Goal: Information Seeking & Learning: Check status

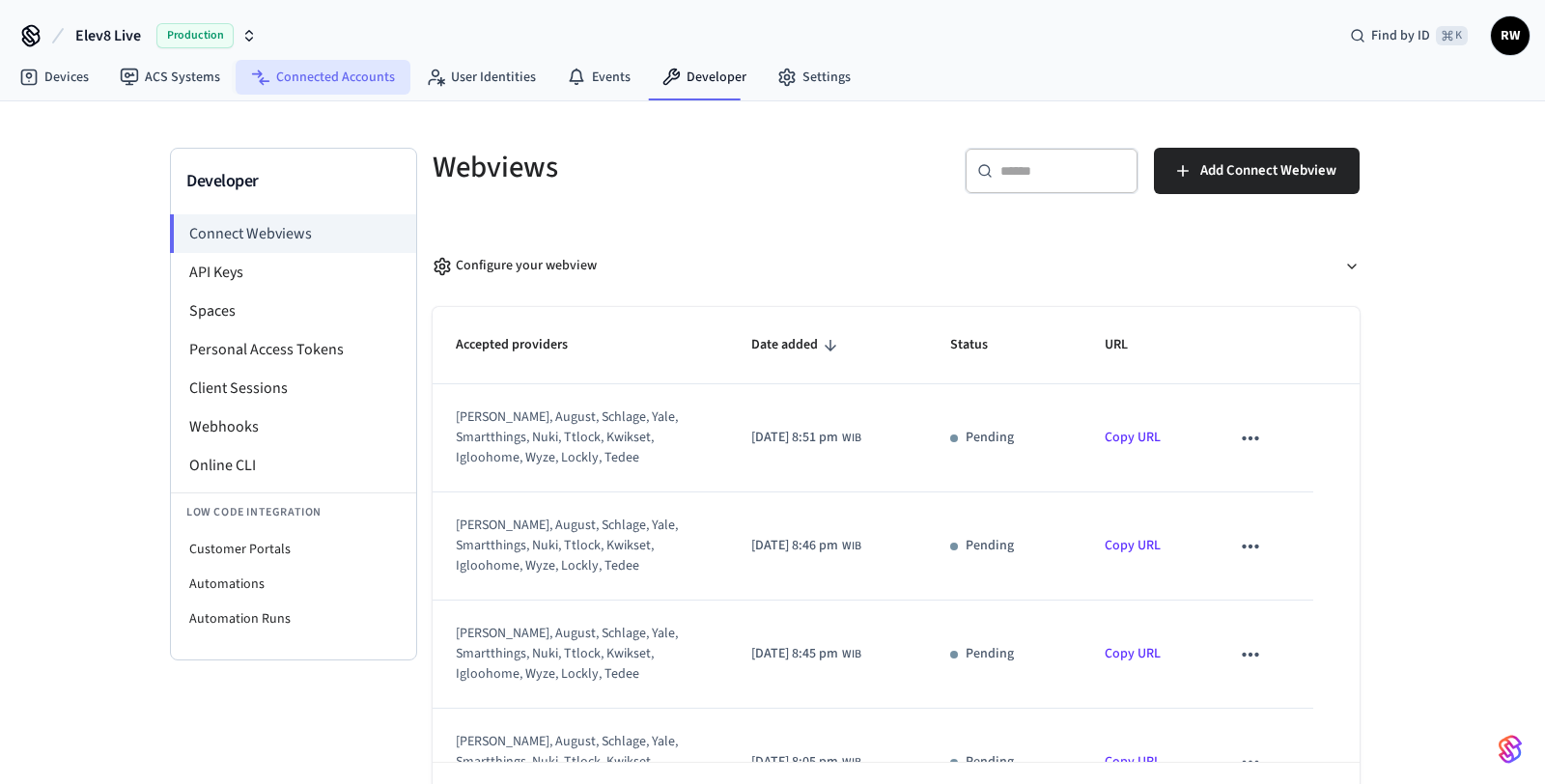
click at [368, 73] on link "Connected Accounts" at bounding box center [322, 77] width 175 height 35
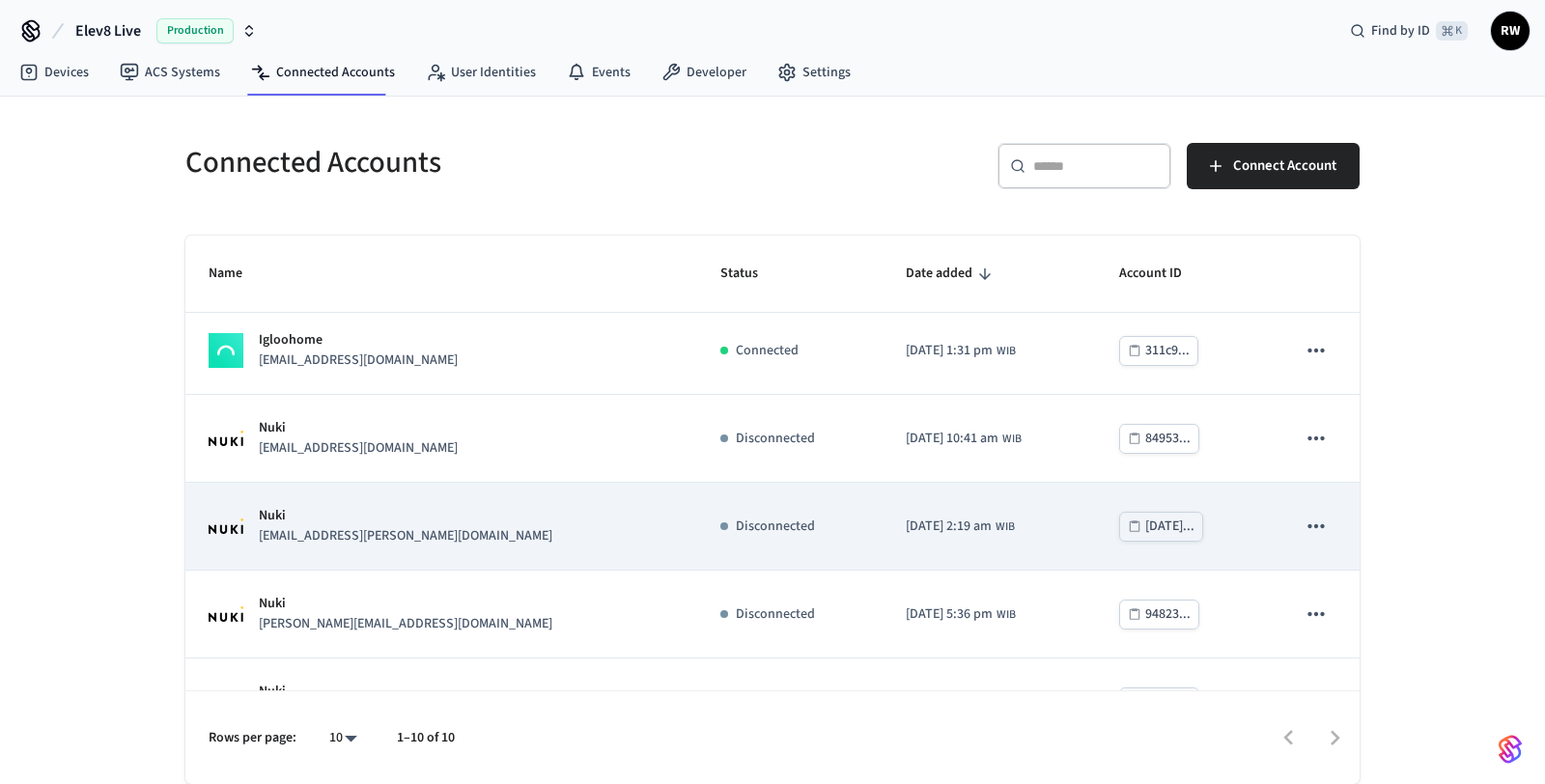
scroll to position [503, 0]
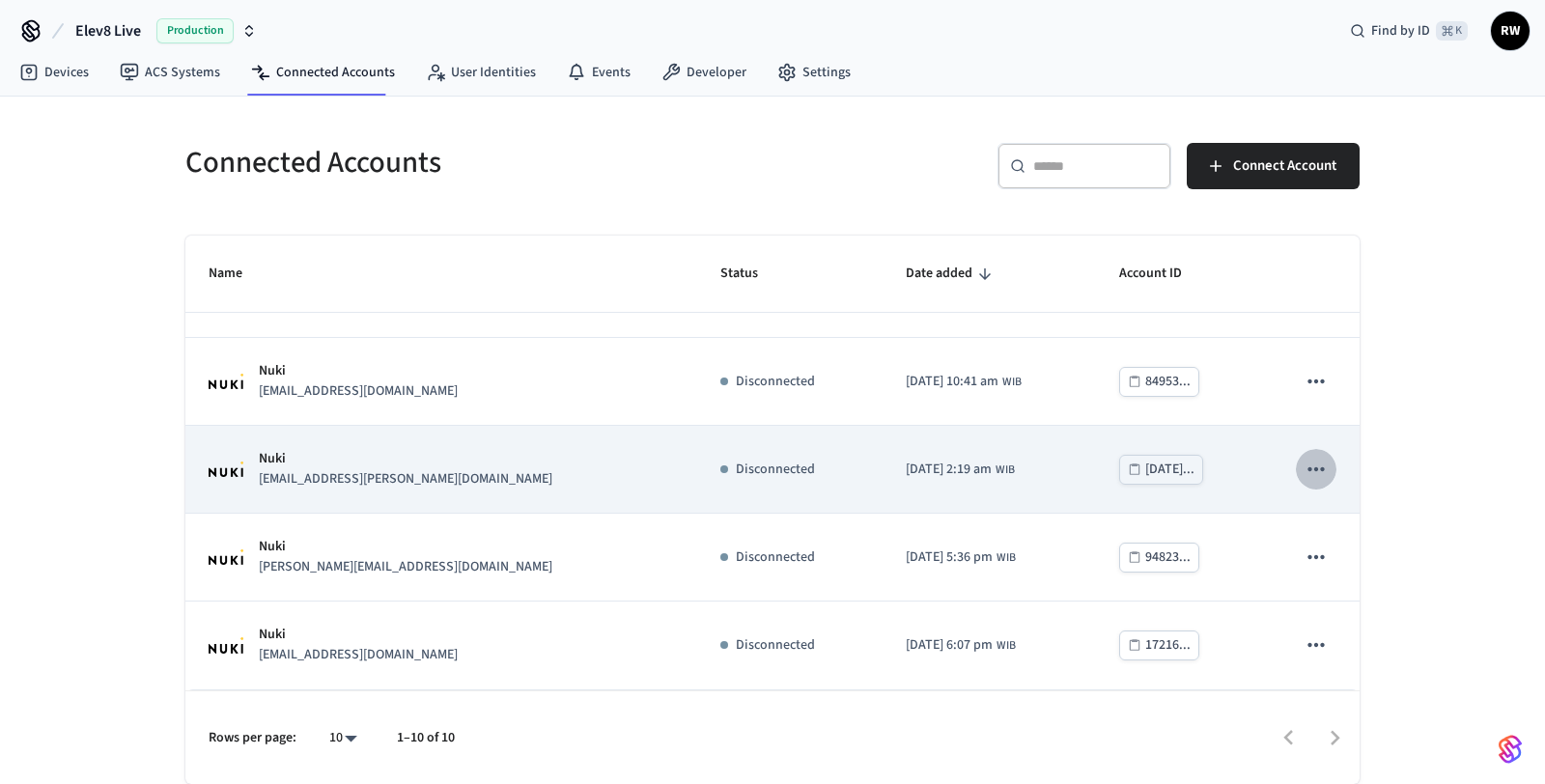
click at [1304, 469] on icon "sticky table" at bounding box center [1316, 470] width 25 height 25
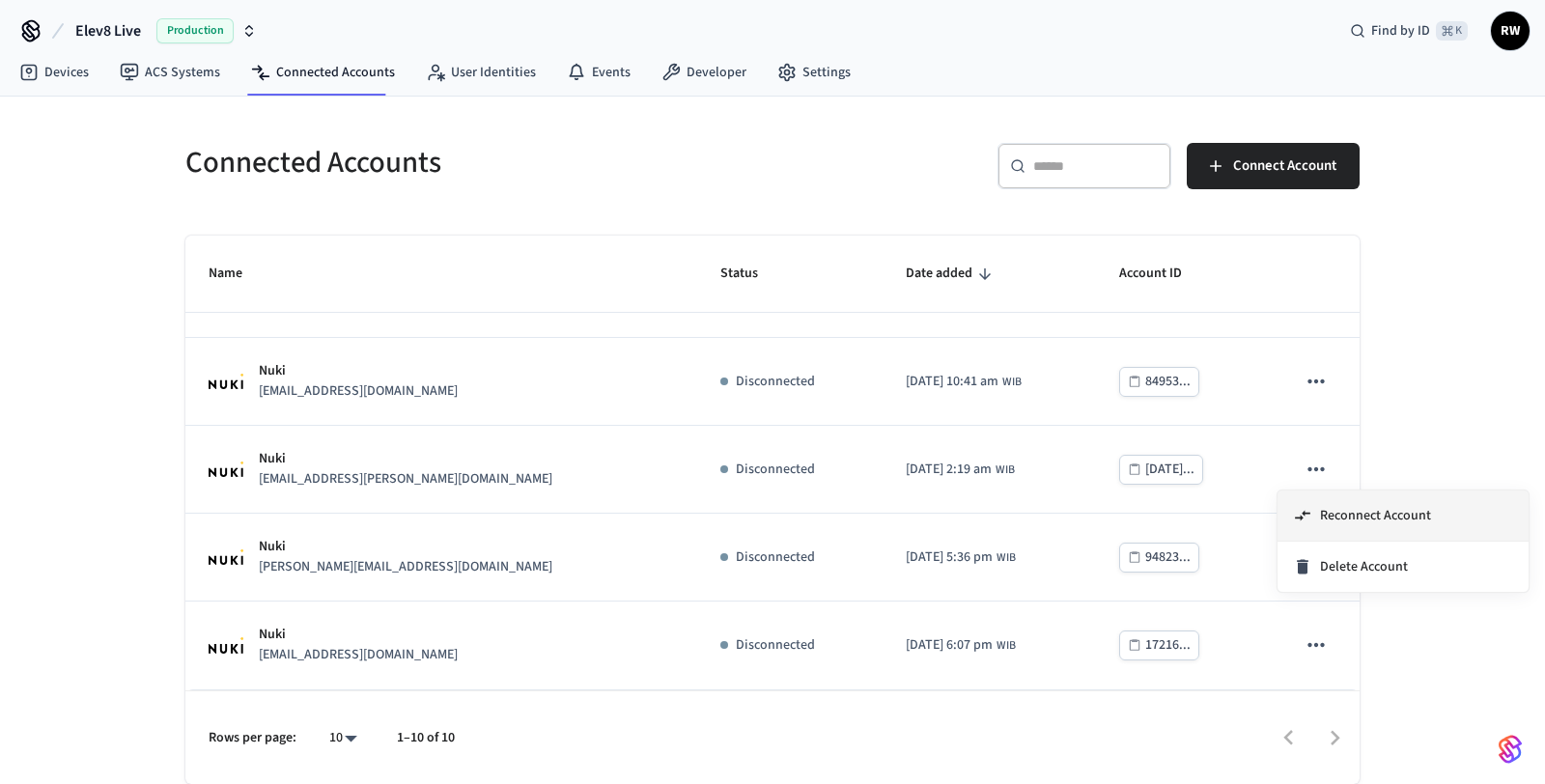
click at [1315, 499] on li "Reconnect Account" at bounding box center [1402, 516] width 251 height 51
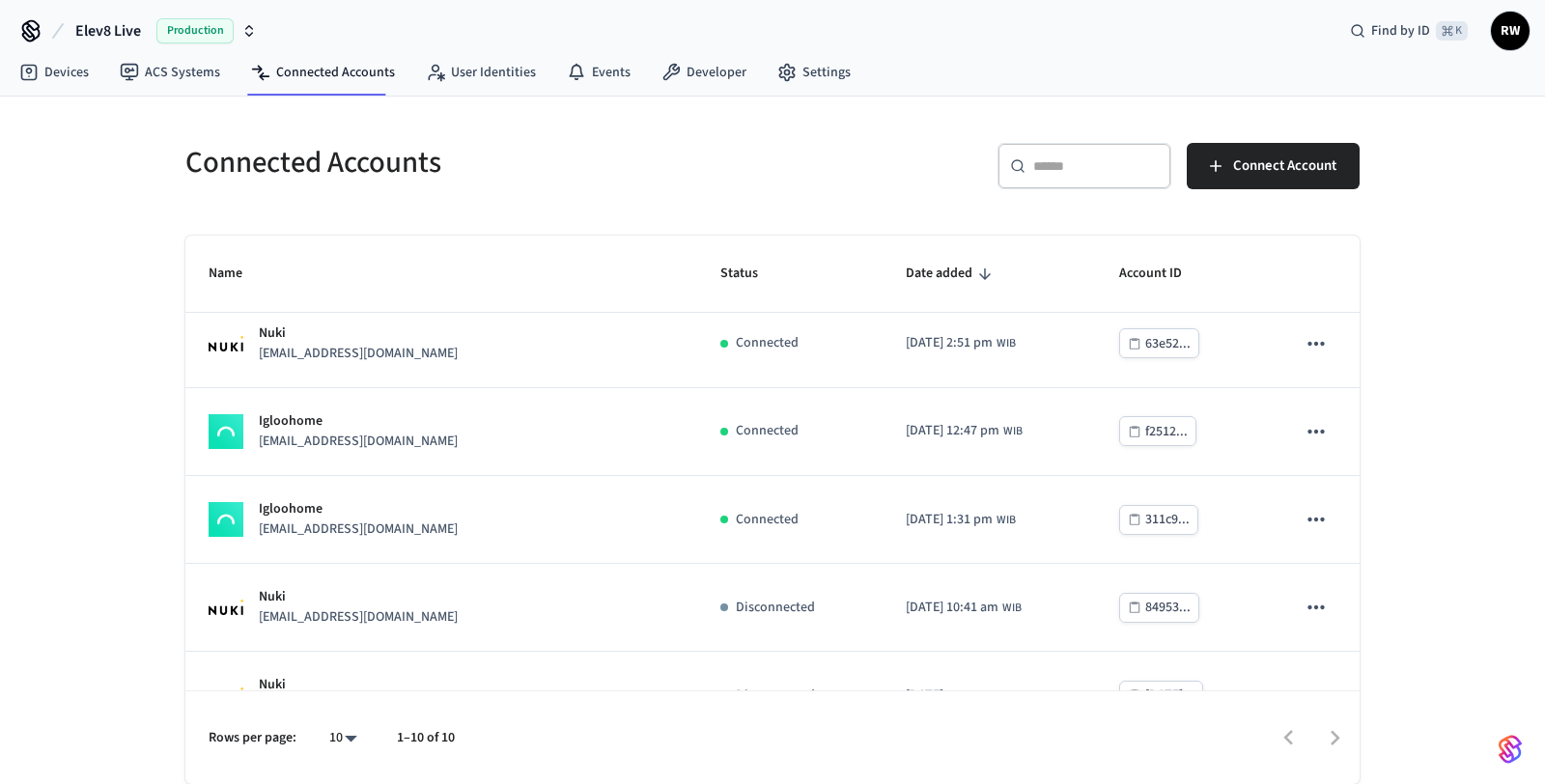
scroll to position [255, 0]
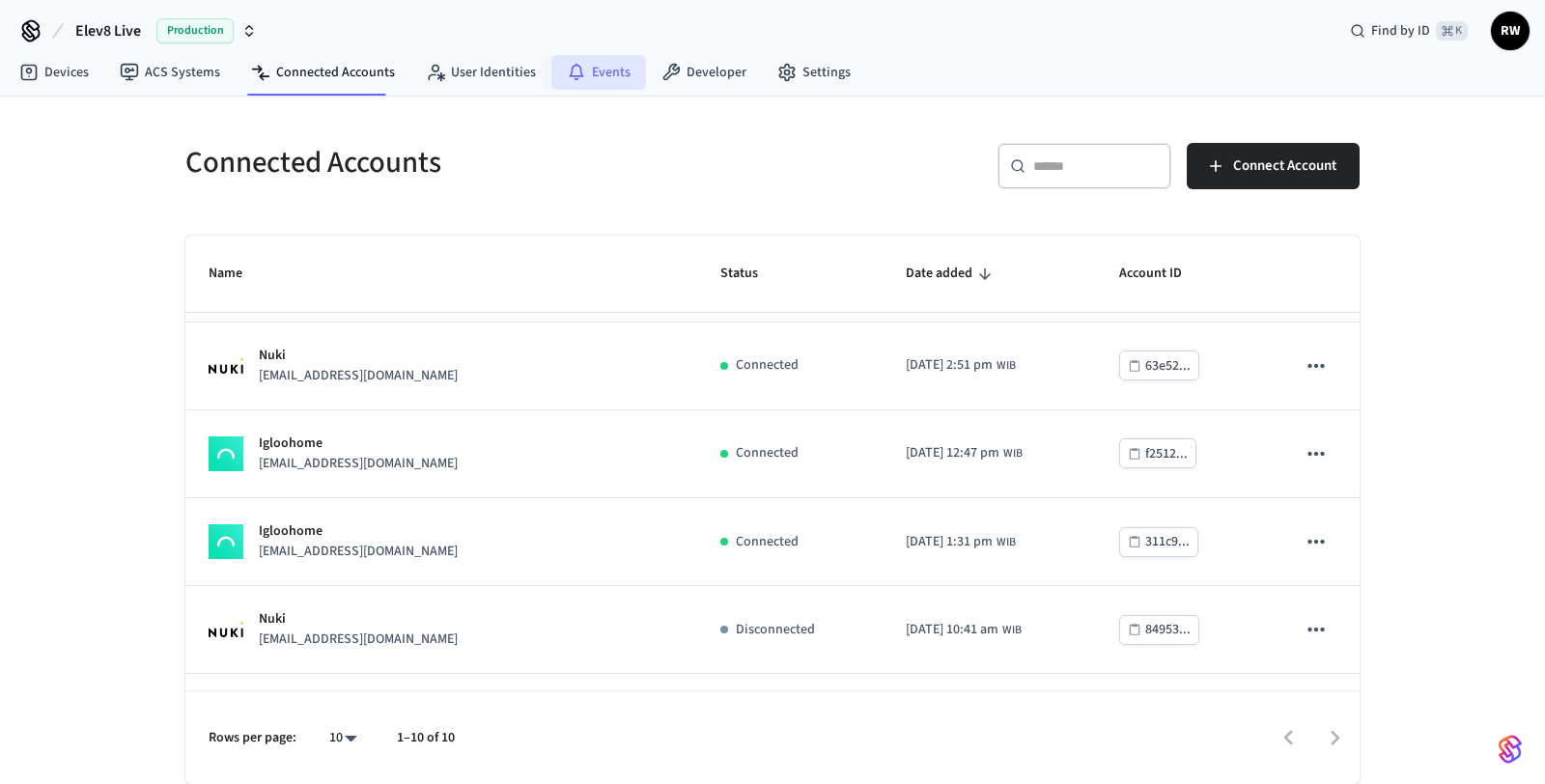
click at [613, 76] on link "Events" at bounding box center [599, 72] width 95 height 35
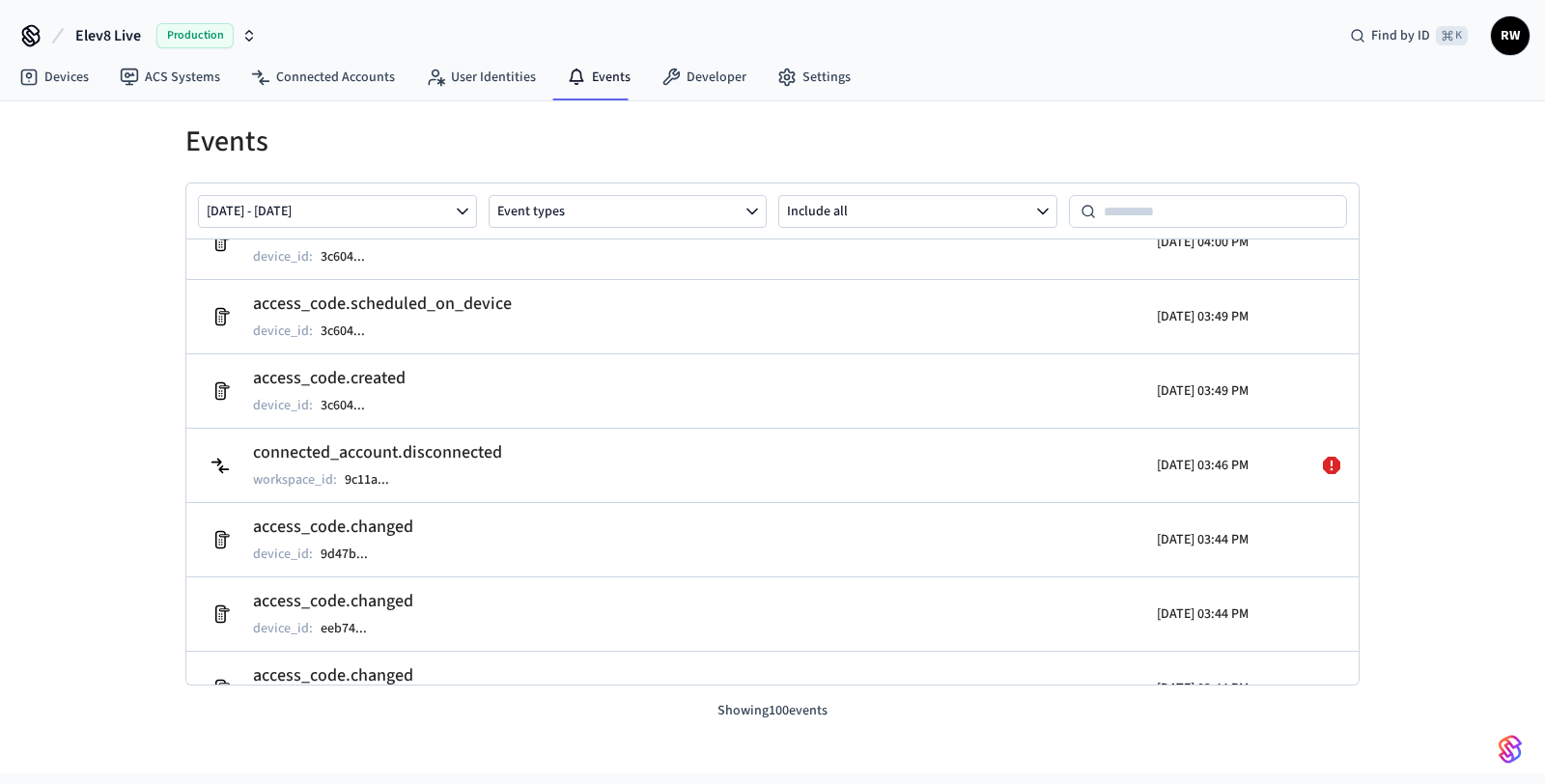
scroll to position [2925, 0]
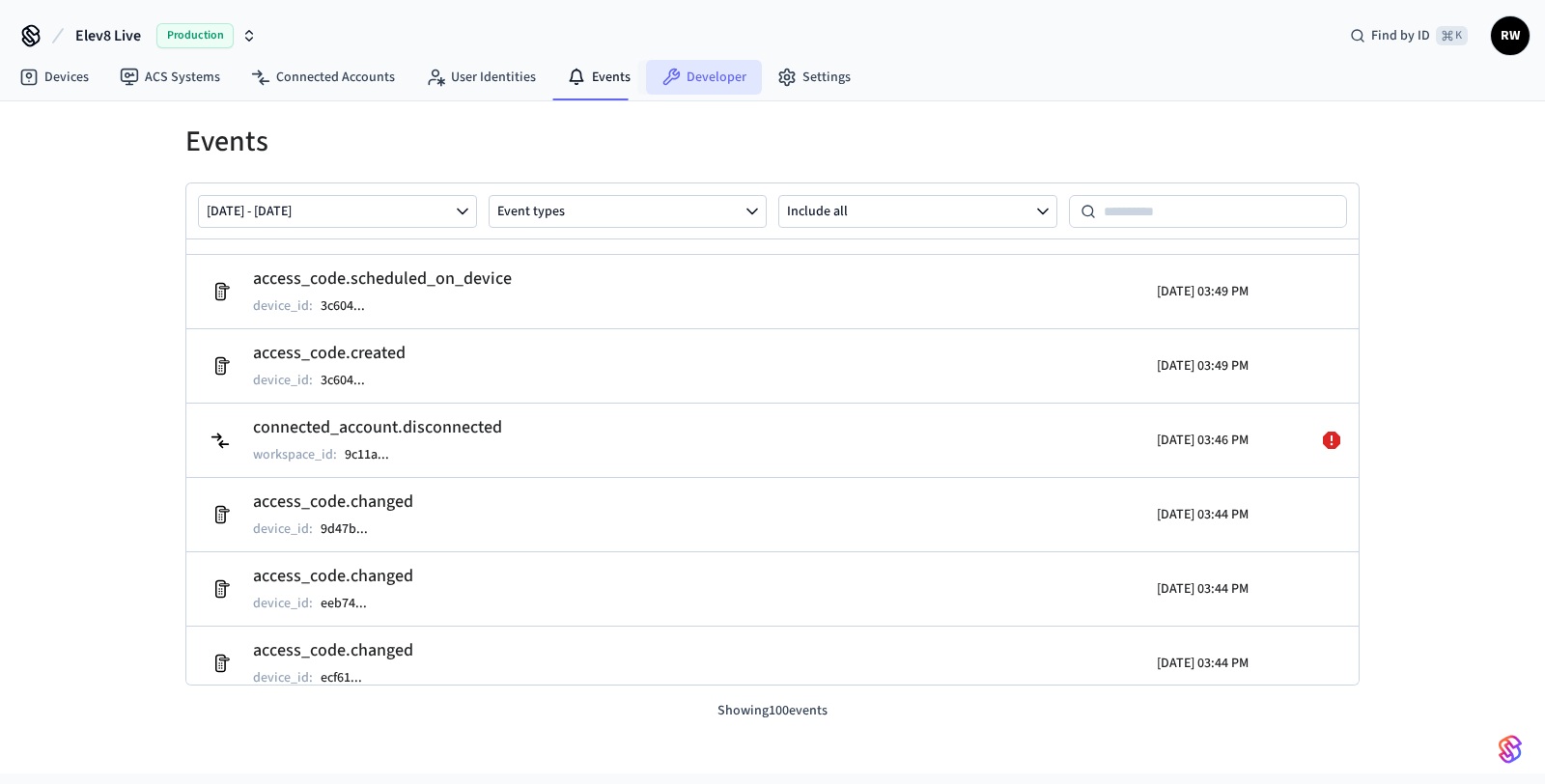
click at [665, 75] on icon at bounding box center [672, 77] width 18 height 18
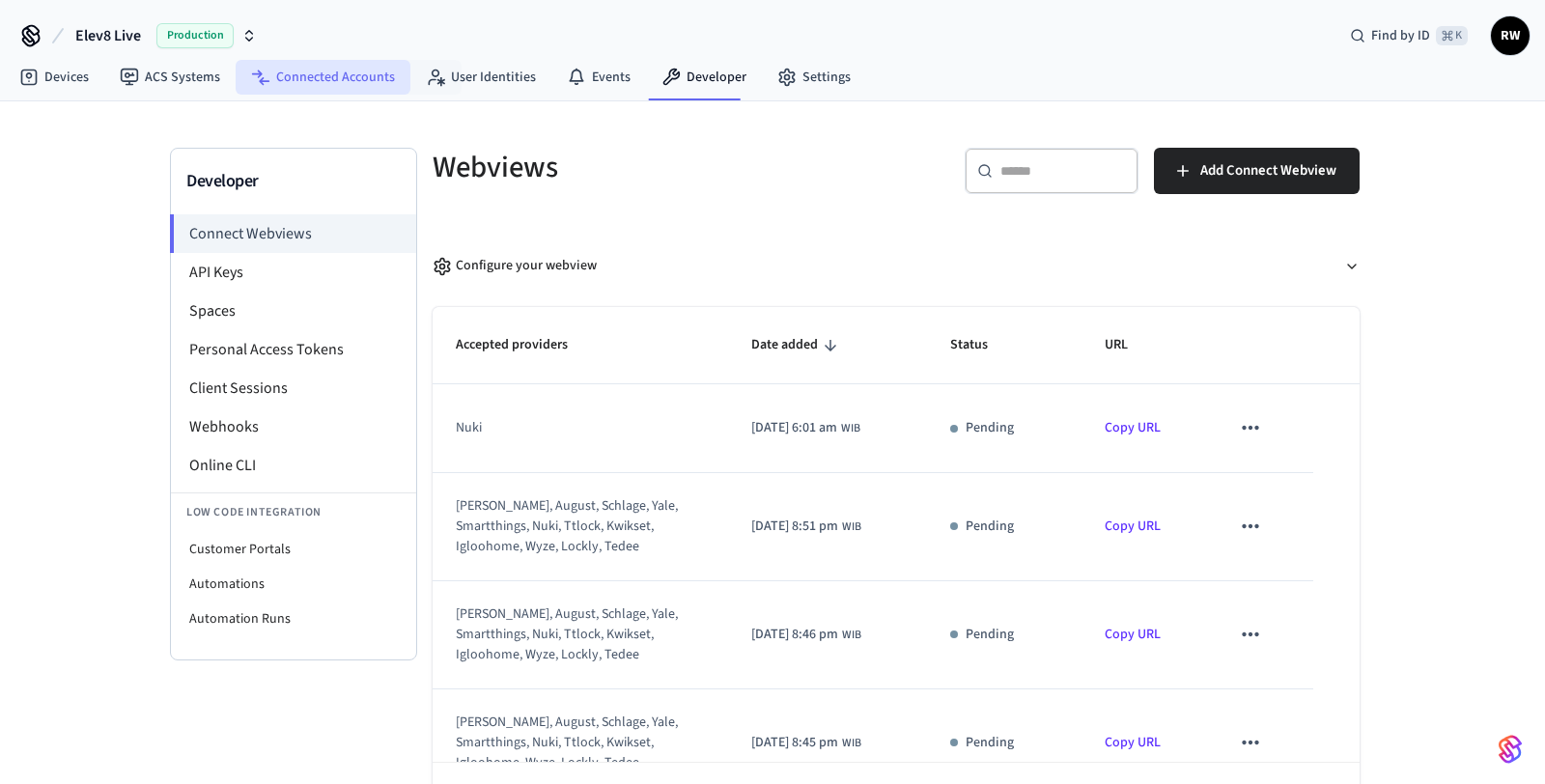
click at [371, 79] on link "Connected Accounts" at bounding box center [322, 77] width 175 height 35
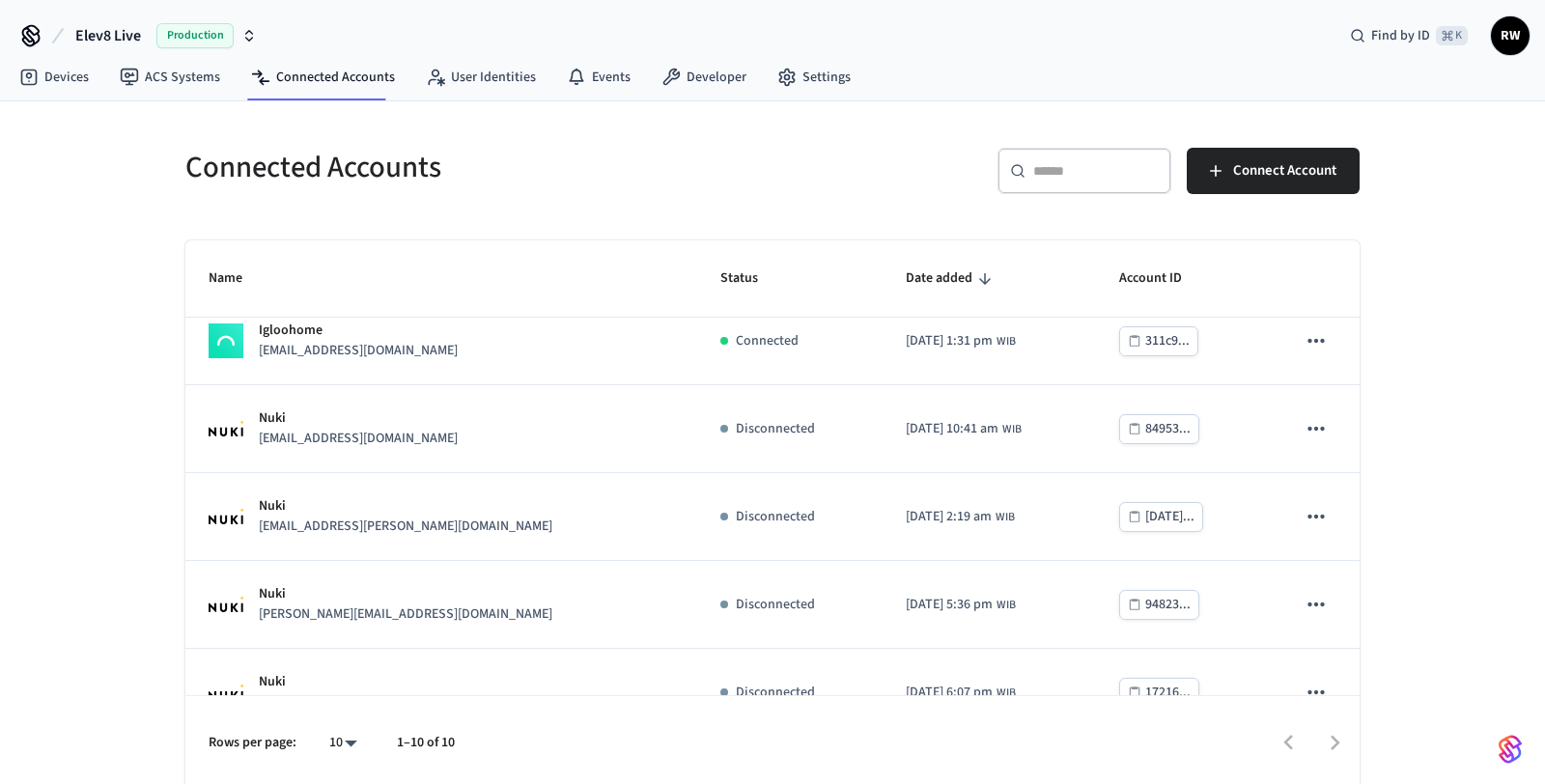
scroll to position [463, 0]
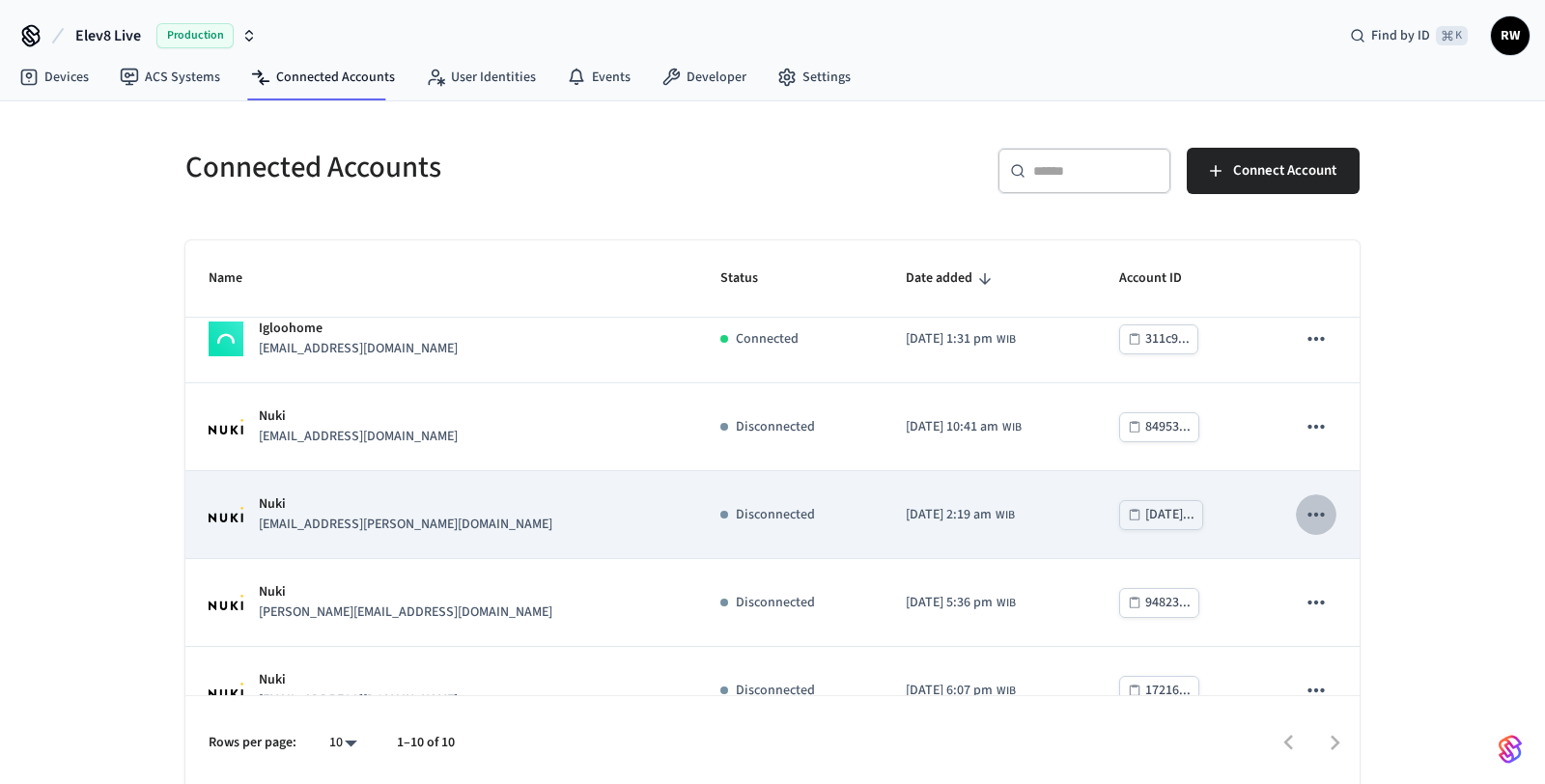
click at [1315, 516] on icon "sticky table" at bounding box center [1316, 515] width 25 height 25
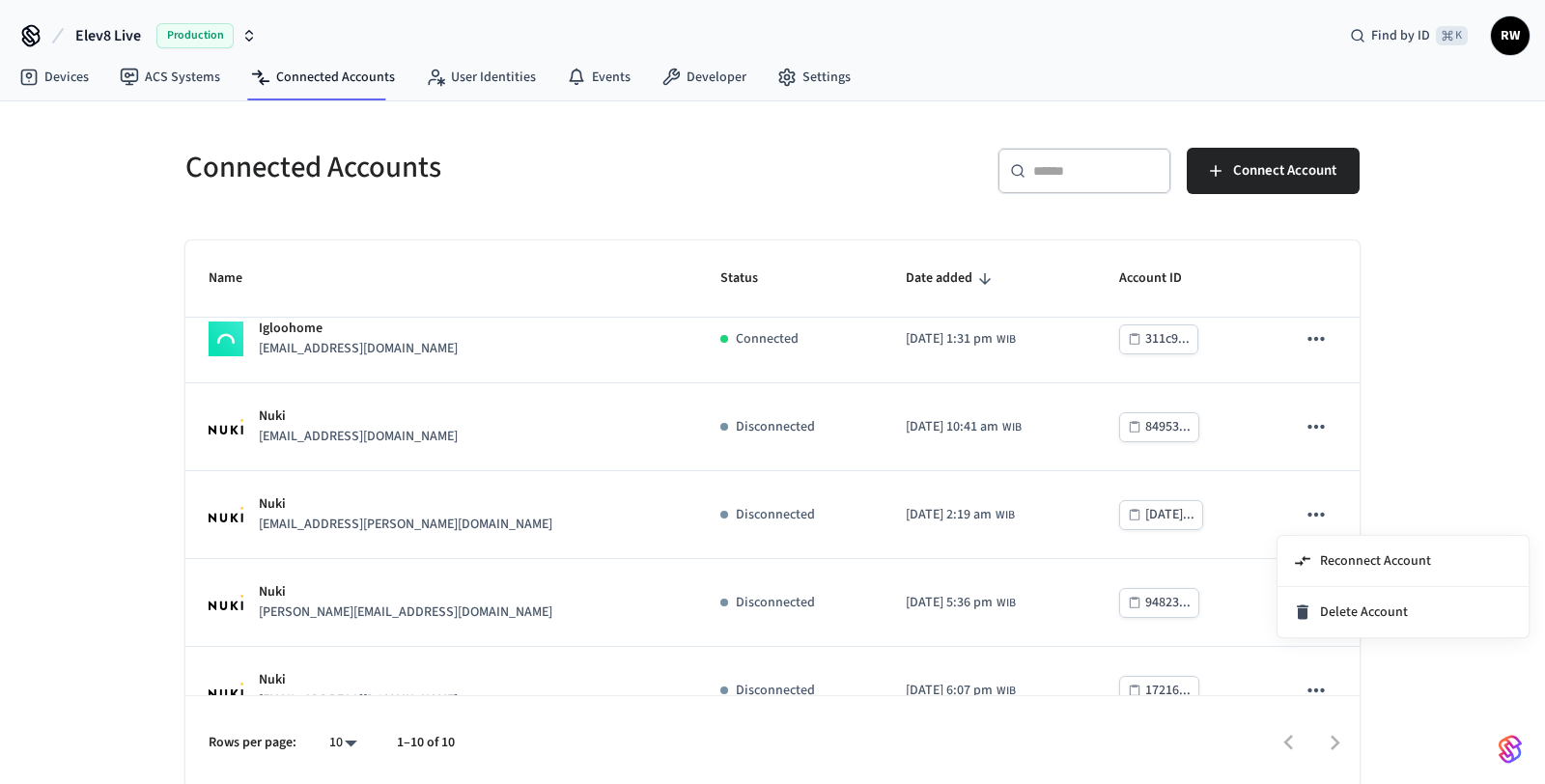
click at [1309, 452] on div at bounding box center [772, 392] width 1545 height 784
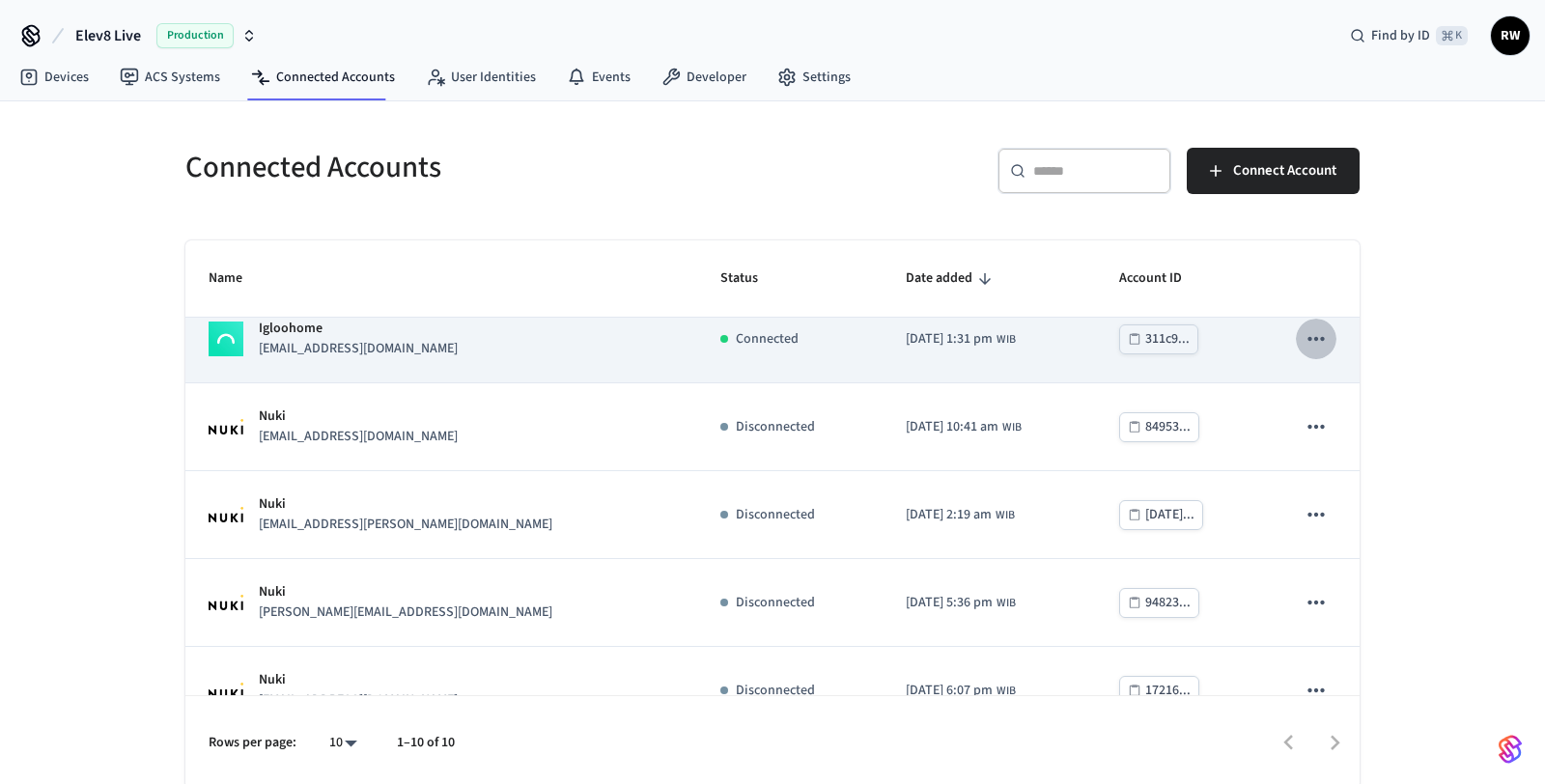
click at [1311, 334] on icon "sticky table" at bounding box center [1316, 339] width 25 height 25
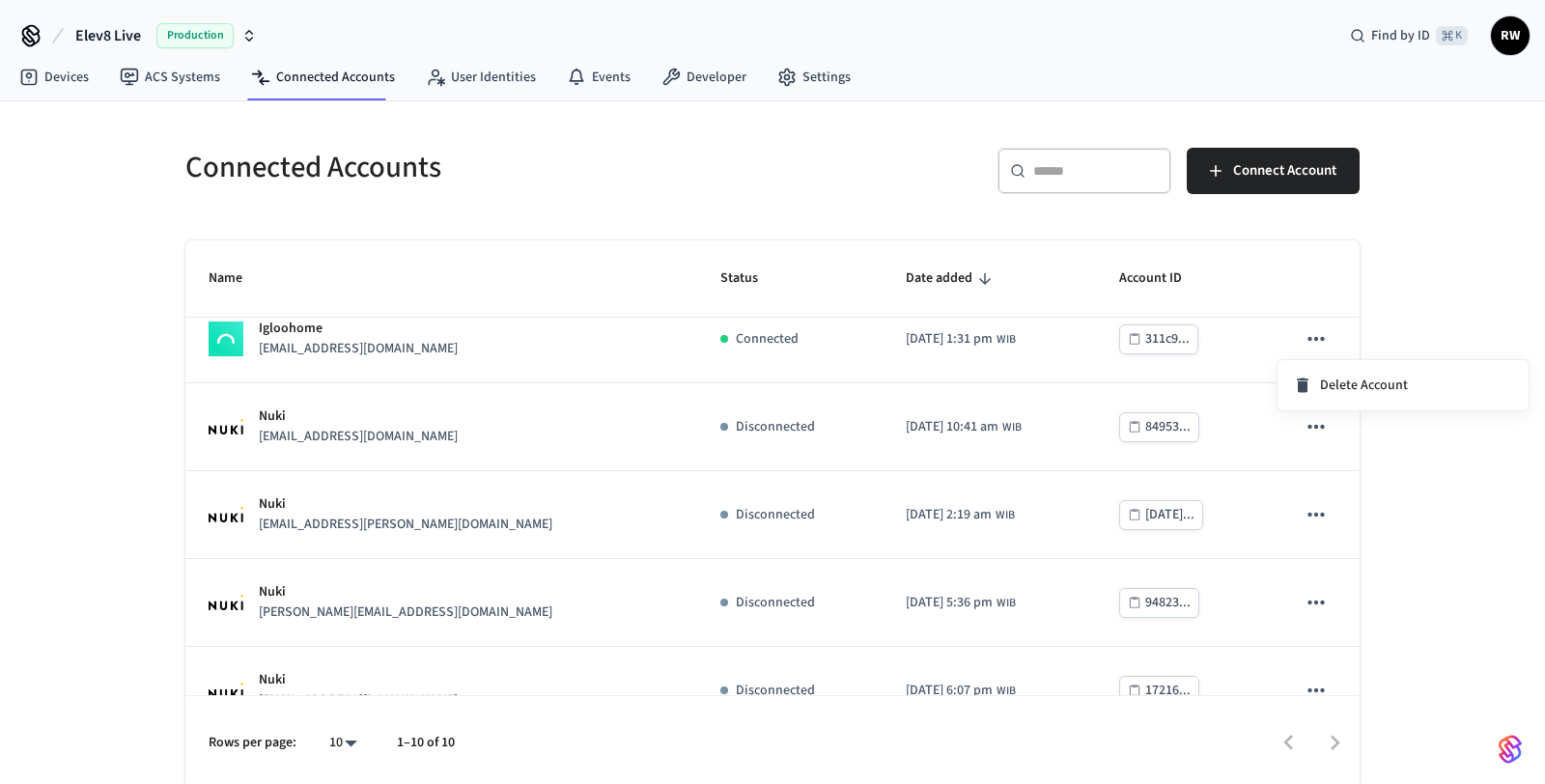
click at [1427, 310] on div at bounding box center [772, 392] width 1545 height 784
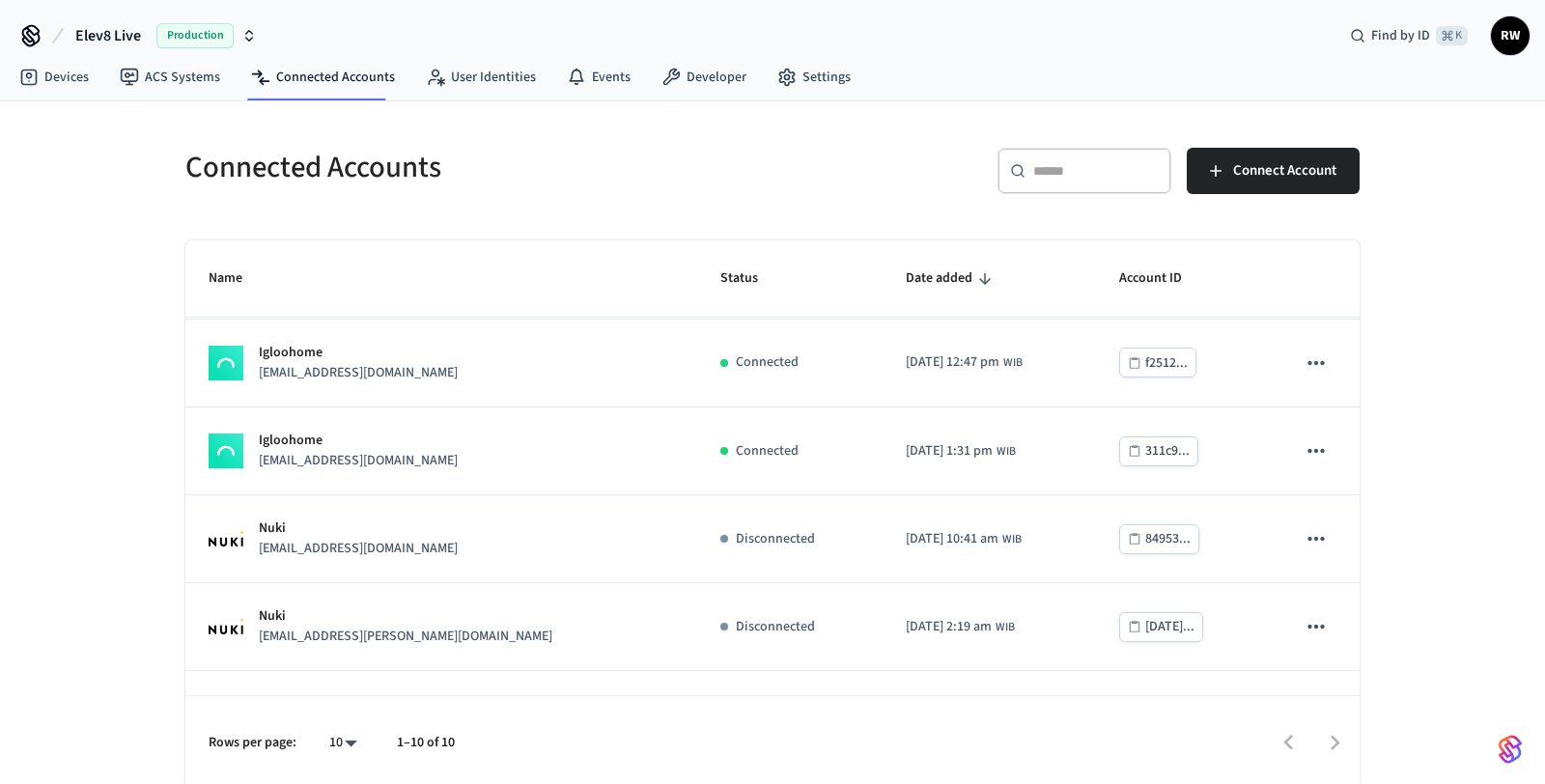
scroll to position [343, 0]
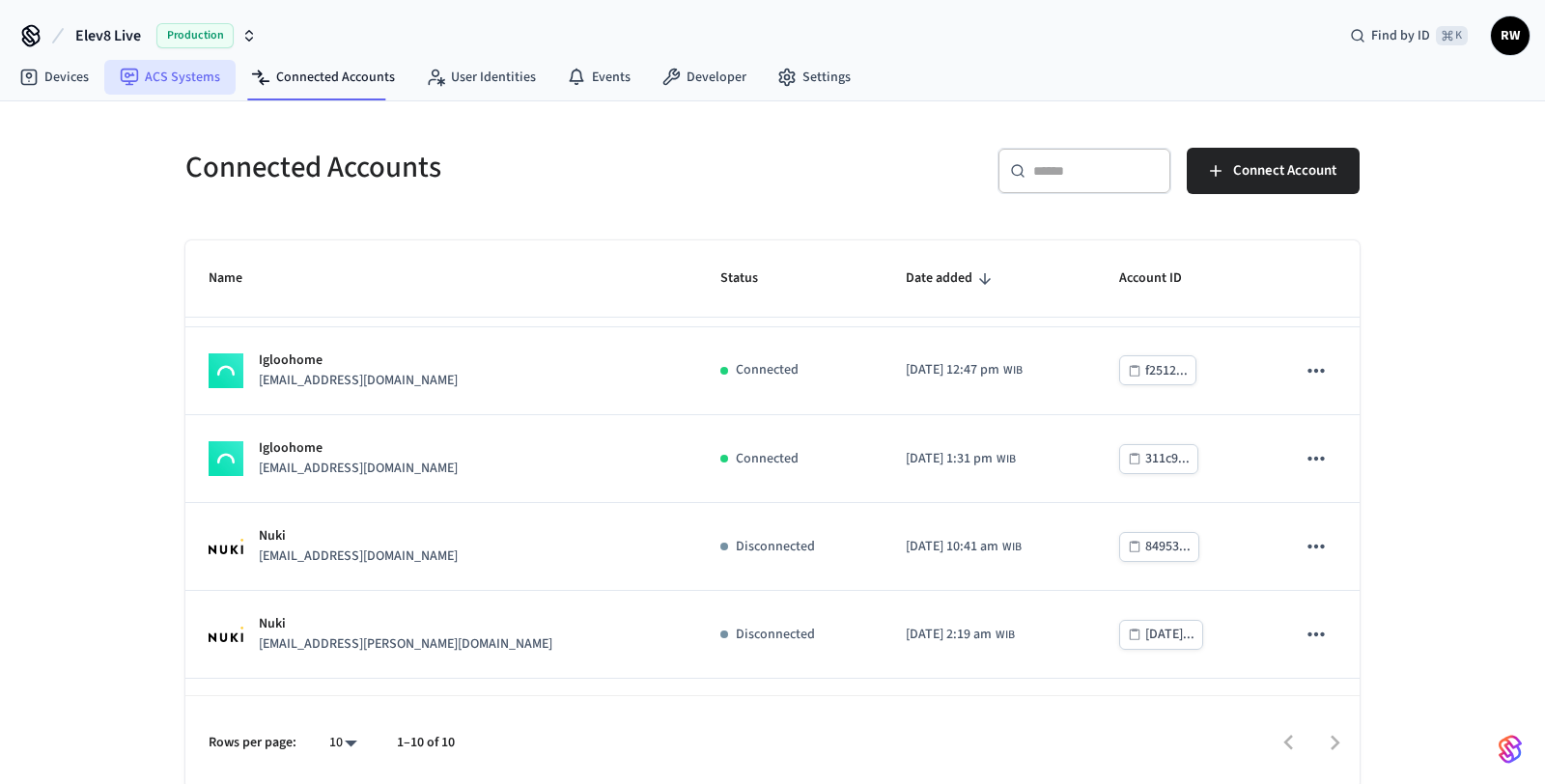
click at [210, 79] on link "ACS Systems" at bounding box center [170, 77] width 131 height 35
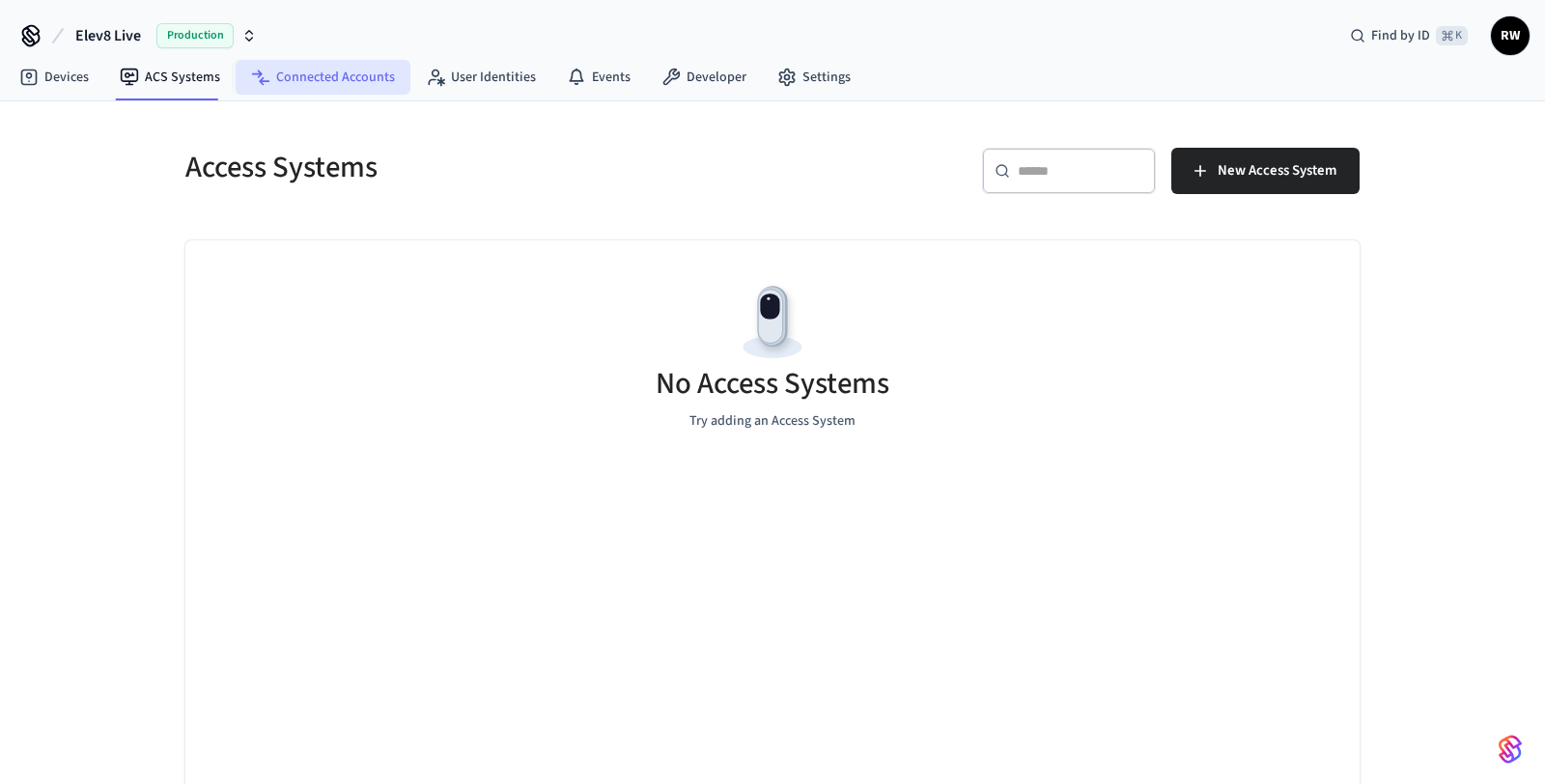
click at [318, 83] on link "Connected Accounts" at bounding box center [322, 77] width 175 height 35
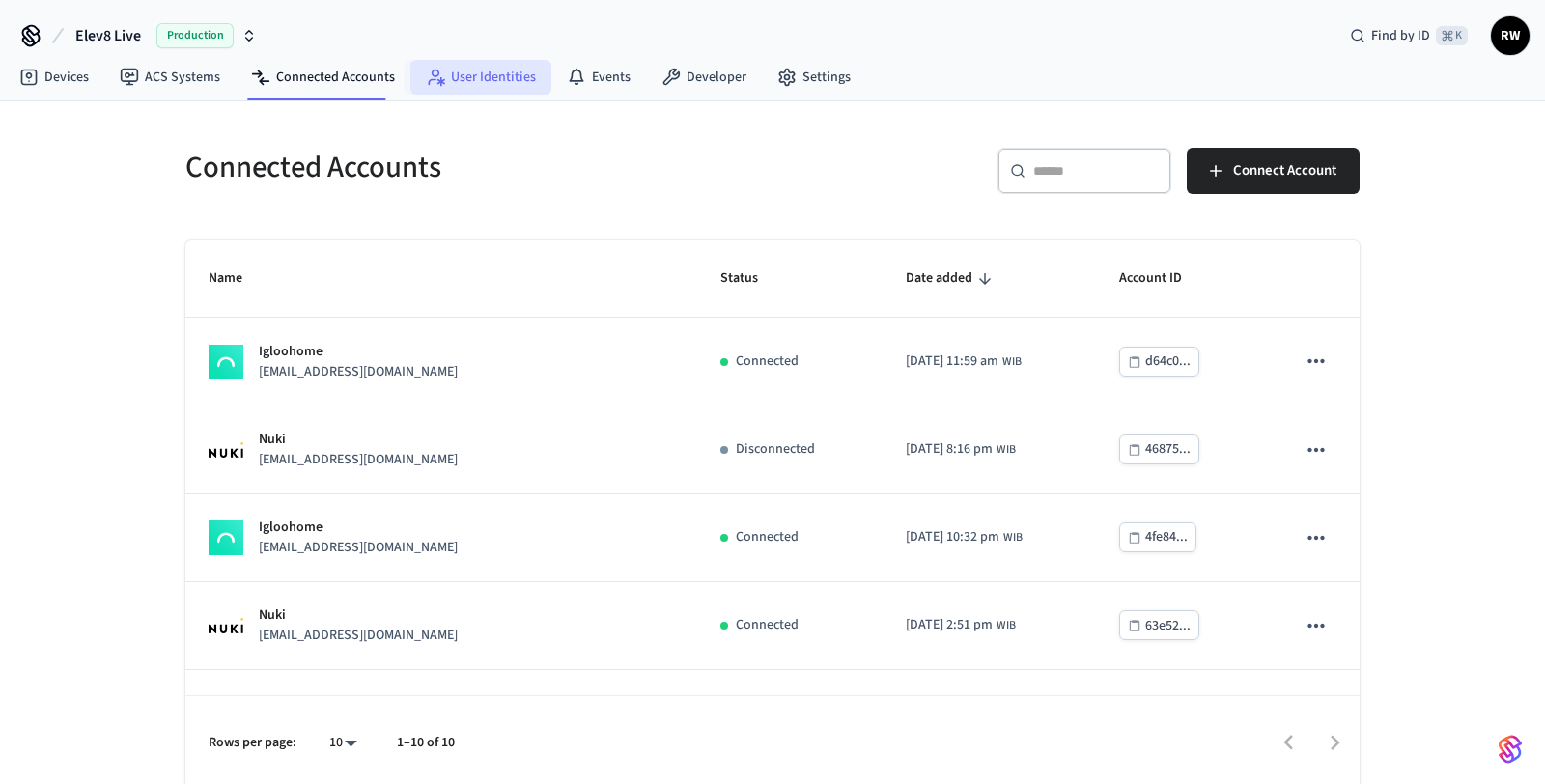
click at [453, 76] on link "User Identities" at bounding box center [480, 77] width 141 height 35
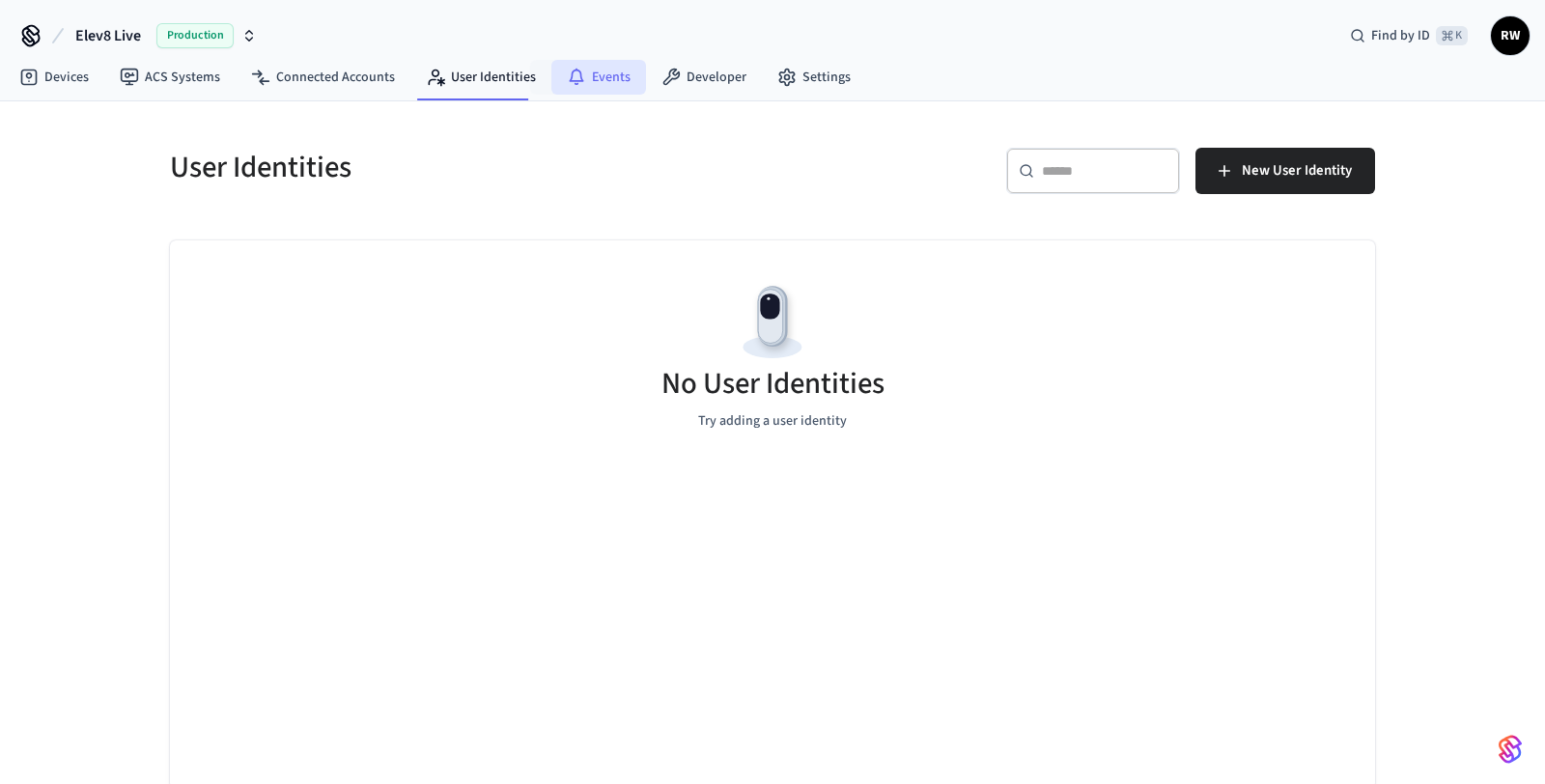
click at [580, 71] on link "Events" at bounding box center [599, 77] width 95 height 35
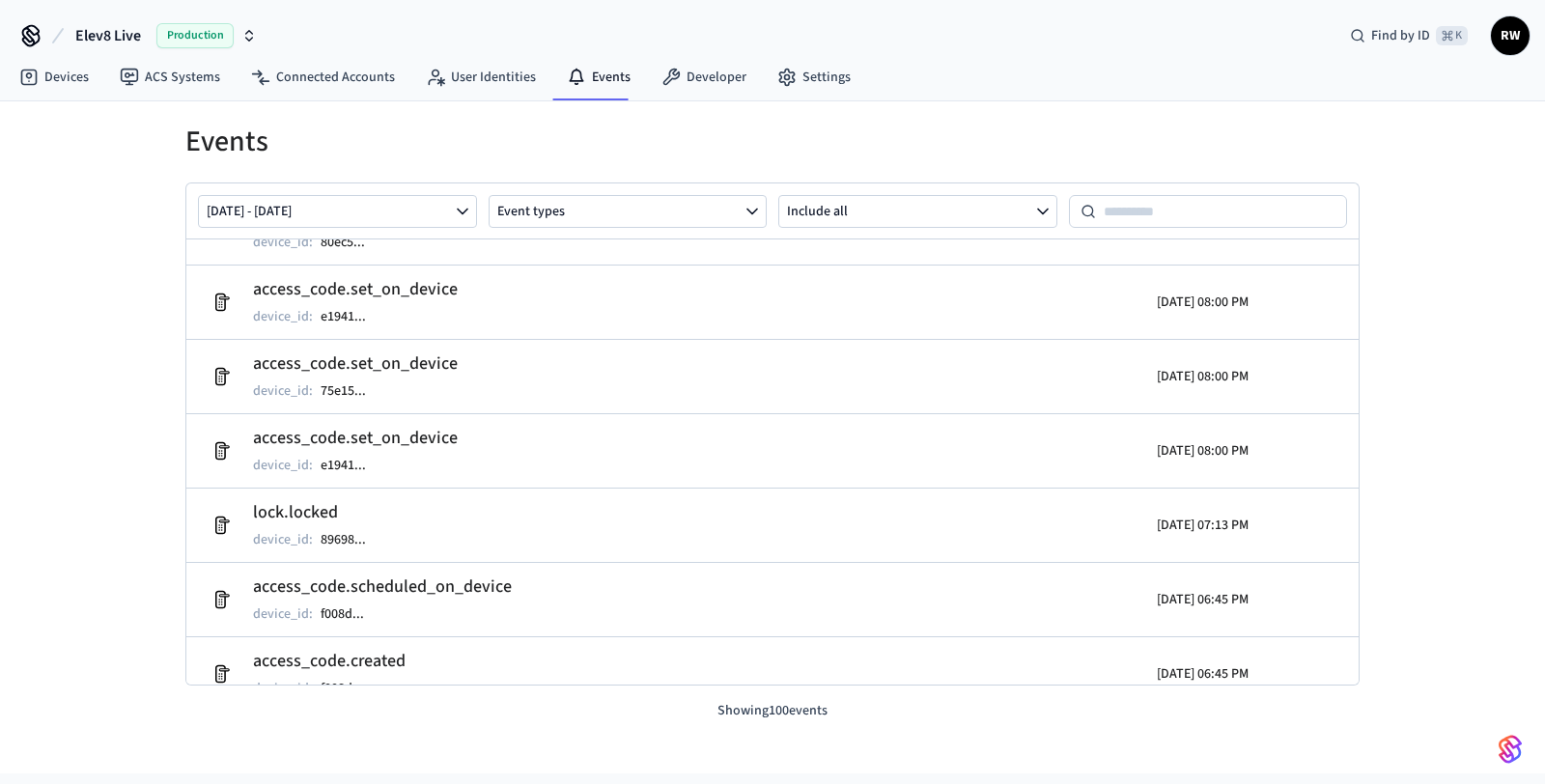
scroll to position [1569, 0]
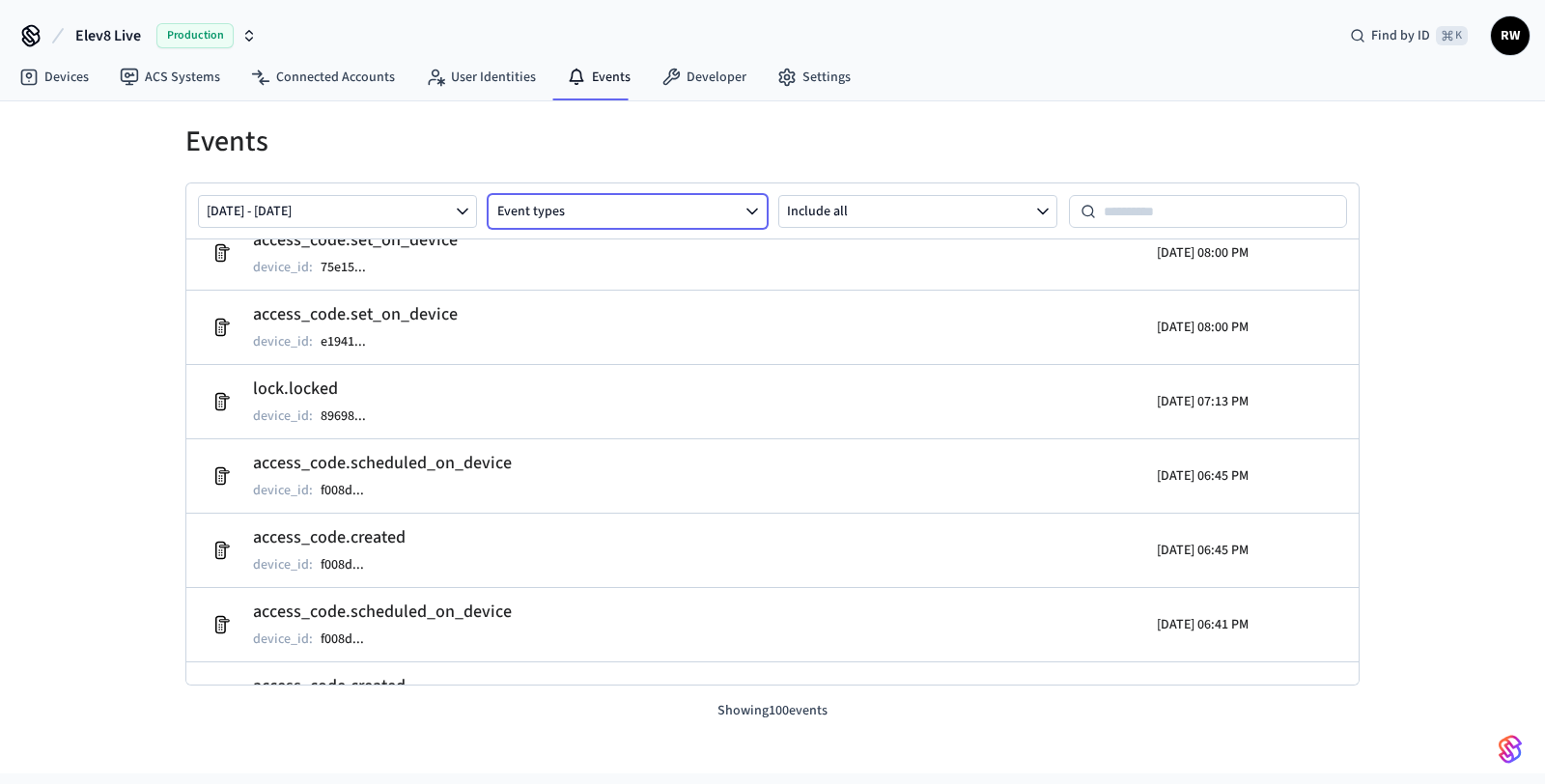
click at [589, 214] on button "Event types" at bounding box center [628, 212] width 279 height 33
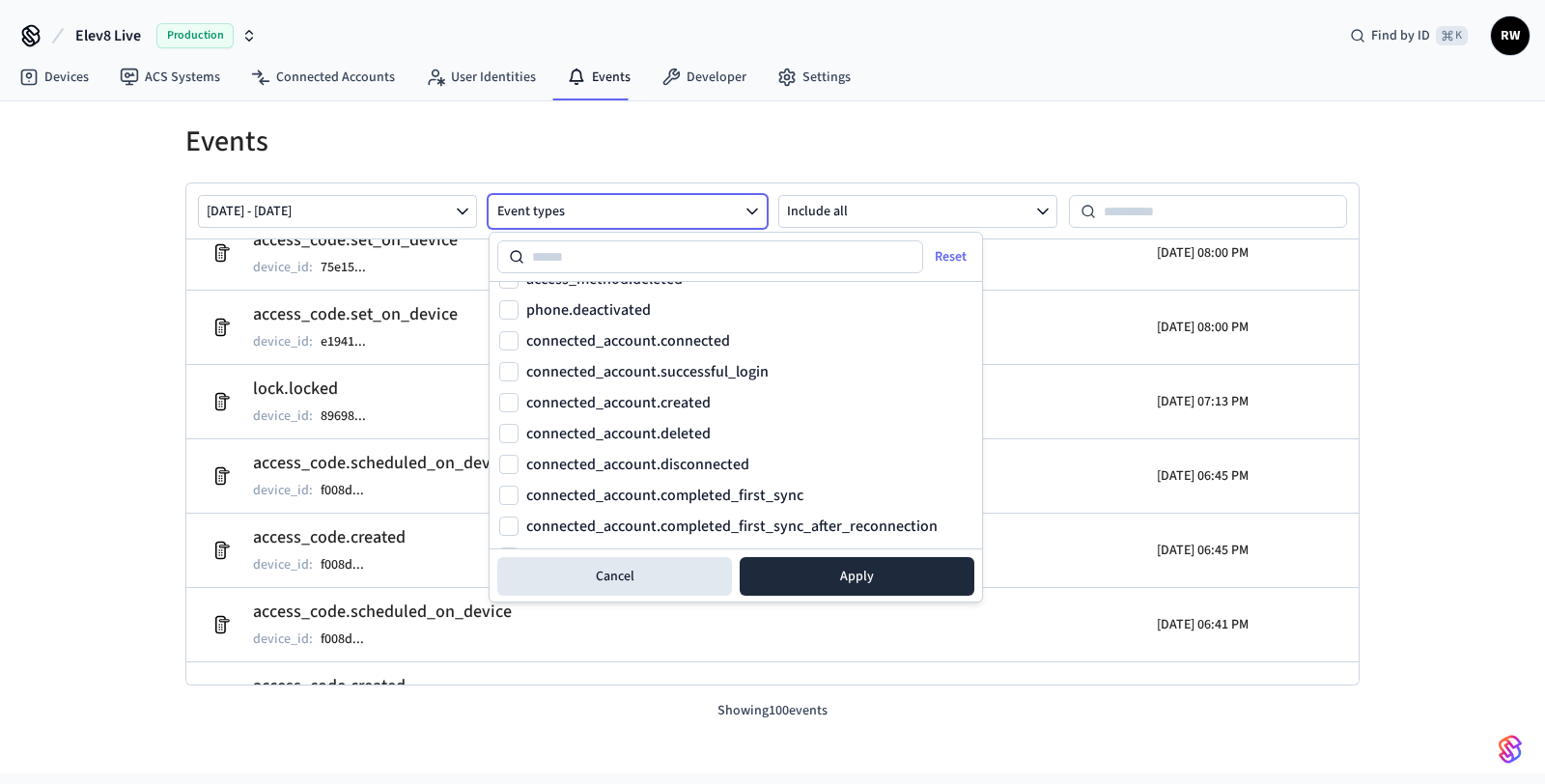
scroll to position [2256, 0]
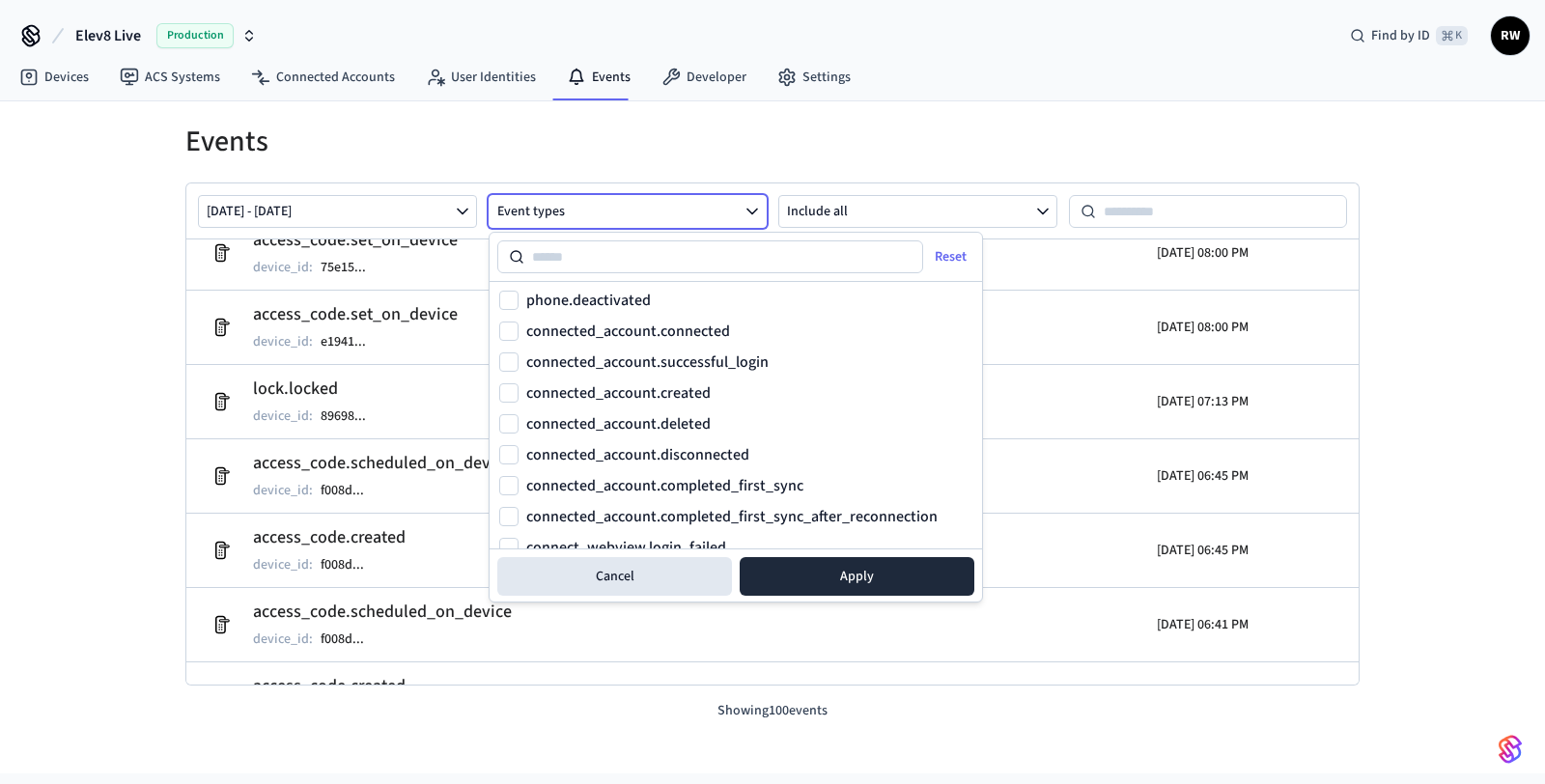
click at [602, 452] on label "connected_account.disconnected" at bounding box center [638, 455] width 223 height 16
click at [519, 452] on button "connected_account.disconnected" at bounding box center [509, 455] width 20 height 20
click at [812, 570] on button "Apply" at bounding box center [856, 576] width 234 height 39
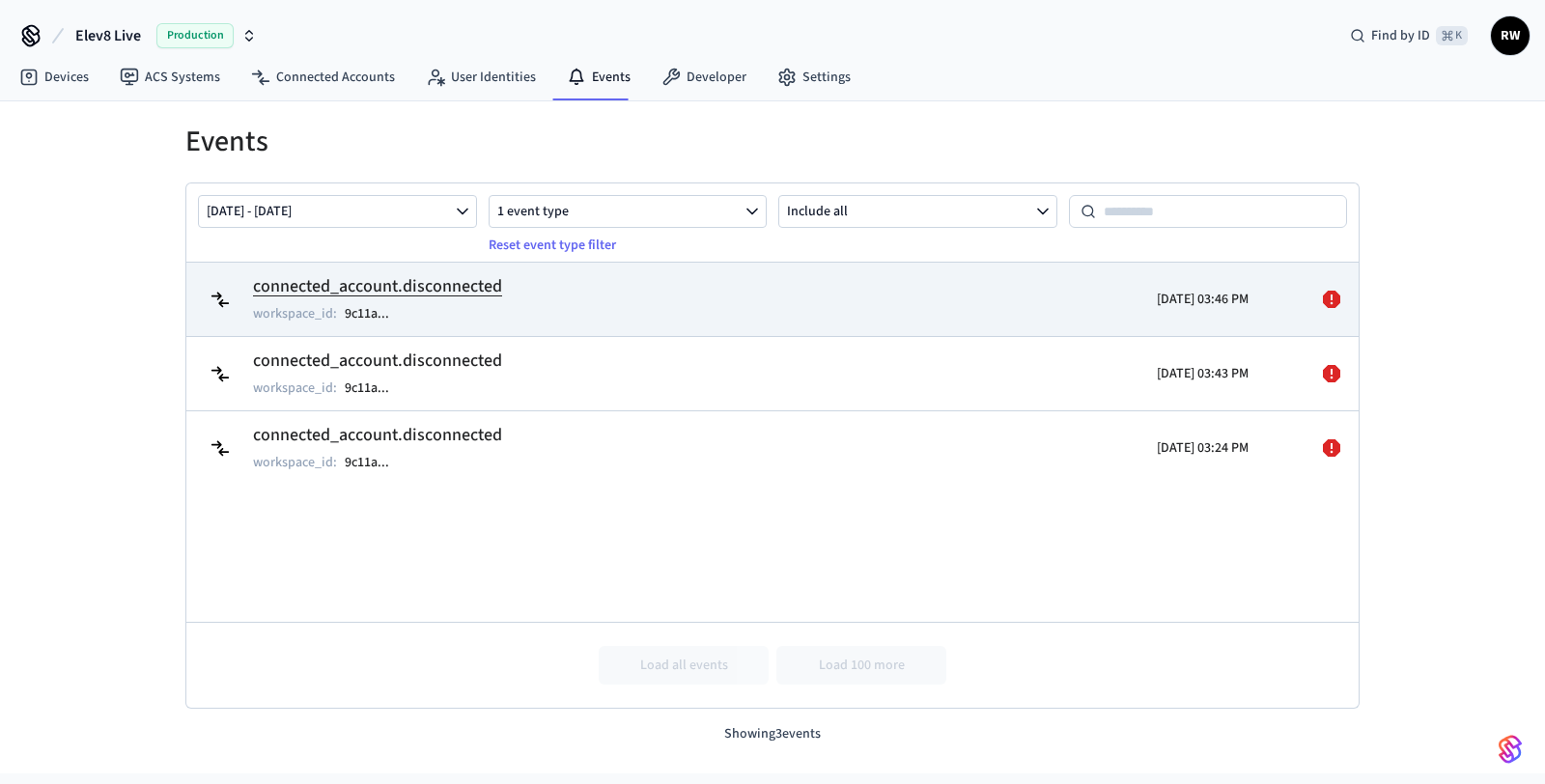
click at [875, 316] on td "connected_account.disconnected workspace_id : 9c11a ..." at bounding box center [582, 299] width 761 height 54
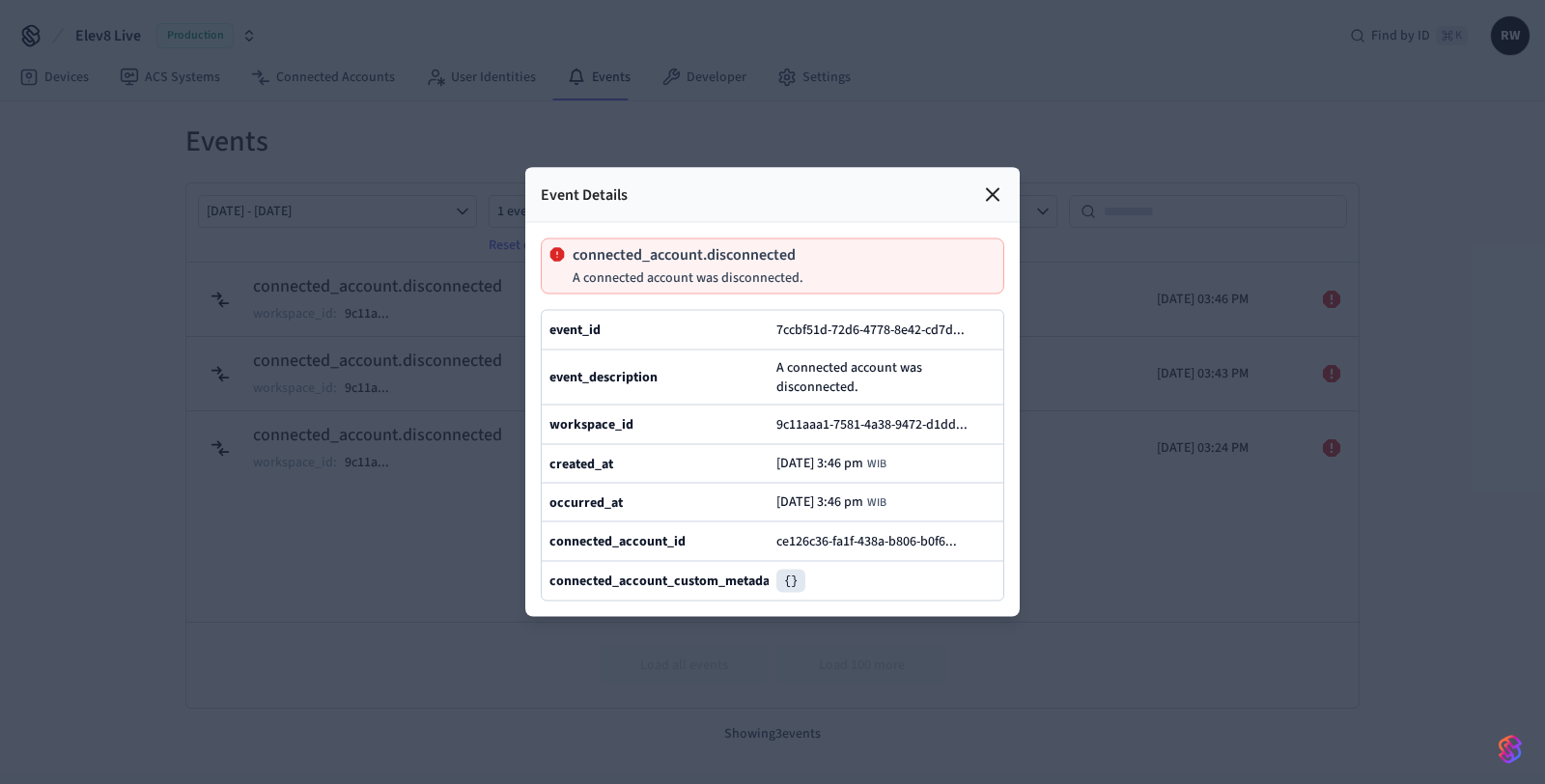
click at [1002, 191] on icon at bounding box center [993, 195] width 23 height 23
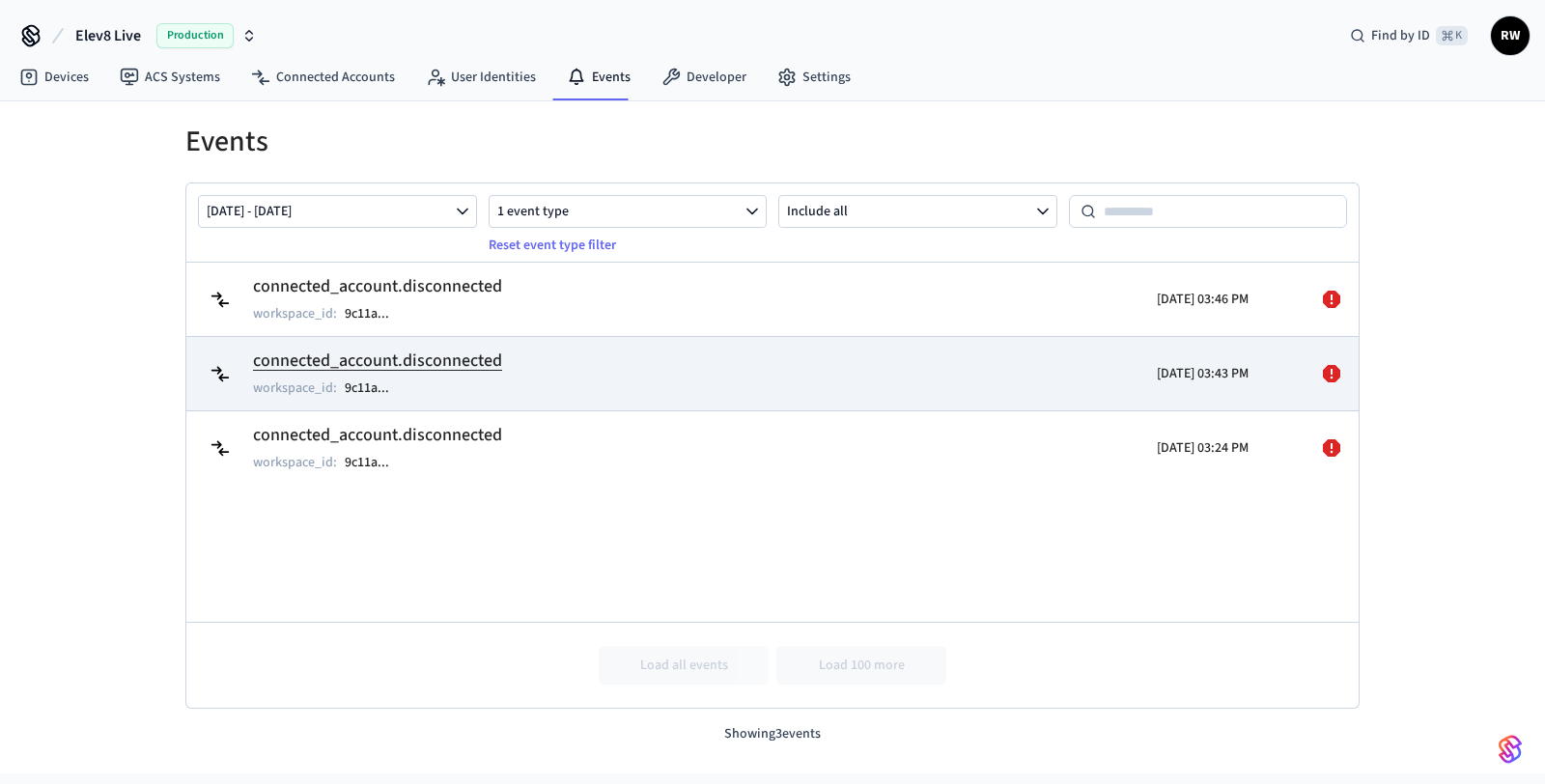
click at [884, 369] on td "connected_account.disconnected workspace_id : 9c11a ..." at bounding box center [582, 373] width 761 height 54
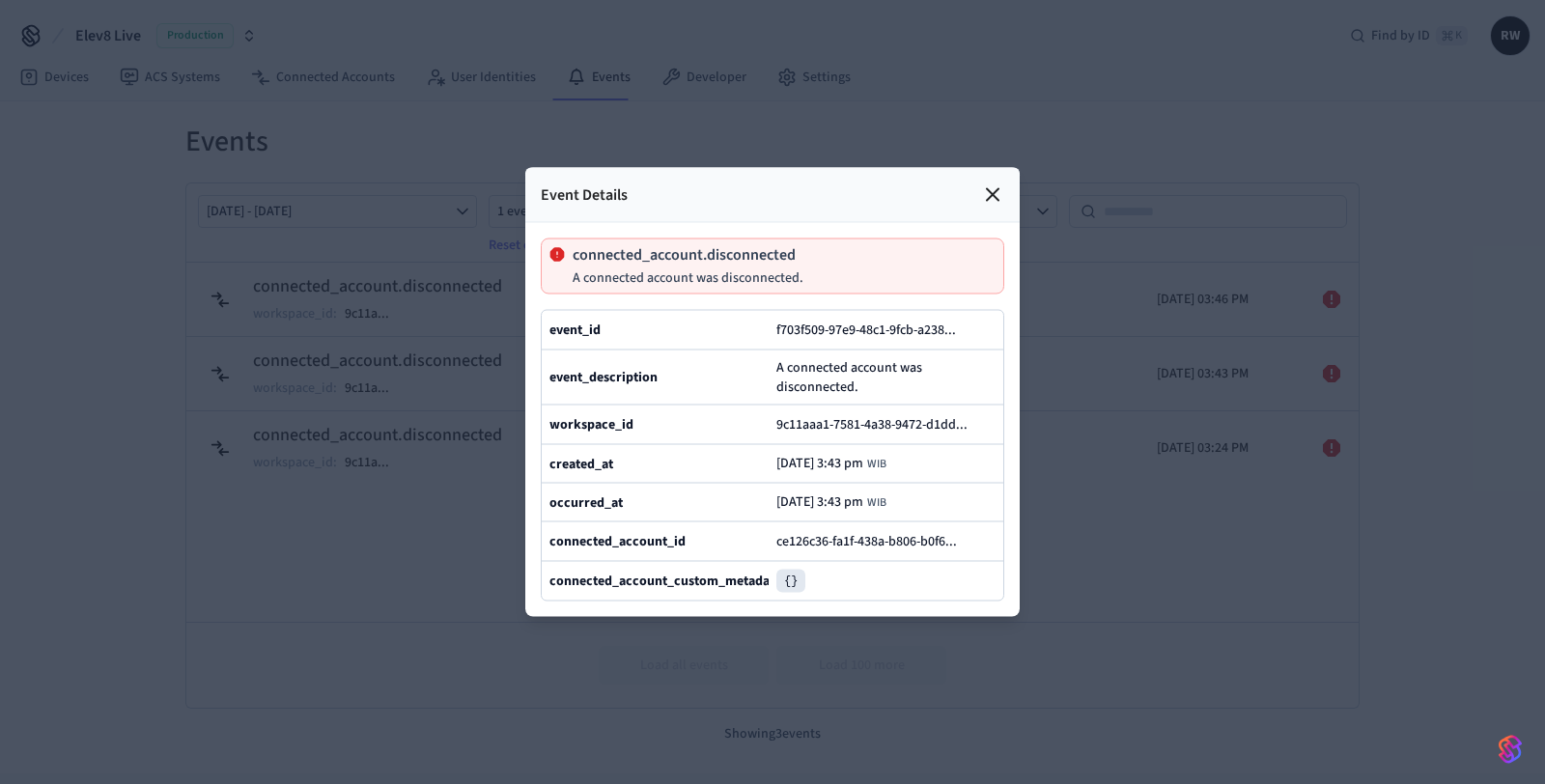
click at [1008, 196] on div "Event Details" at bounding box center [772, 195] width 494 height 55
click at [996, 198] on icon at bounding box center [992, 195] width 12 height 12
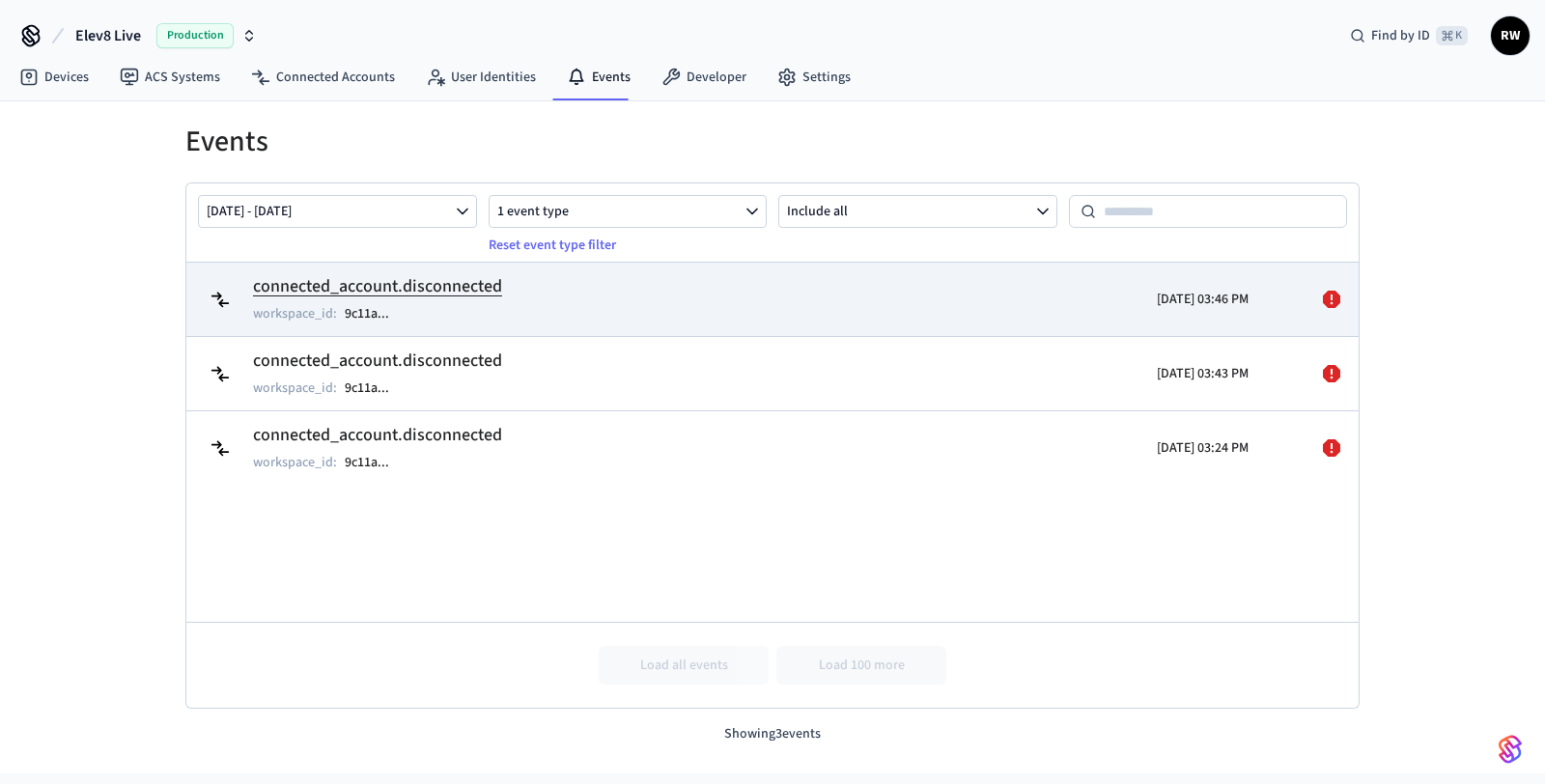
click at [952, 298] on td "connected_account.disconnected workspace_id : 9c11a ..." at bounding box center [582, 299] width 761 height 54
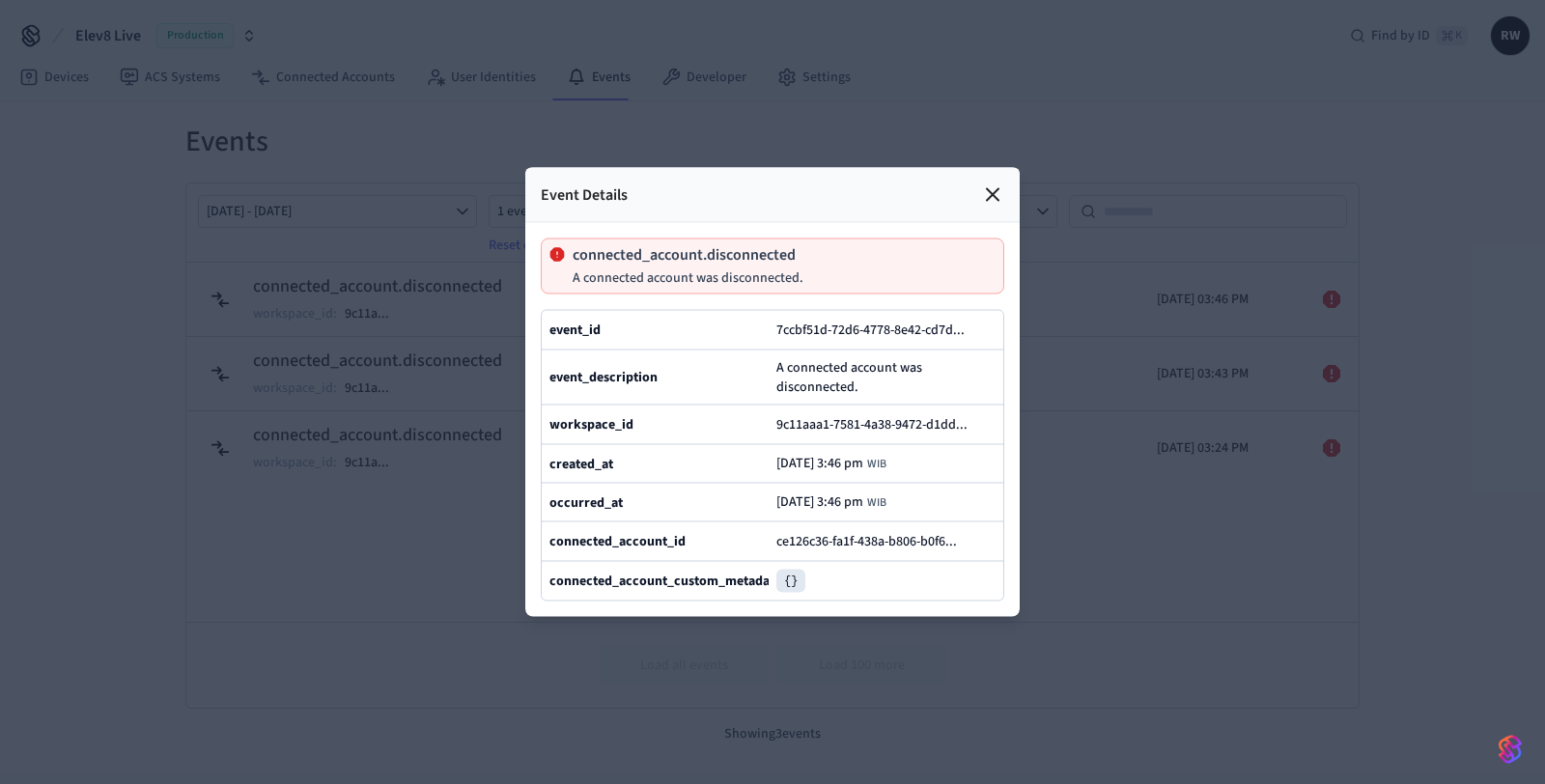
click at [1002, 188] on icon at bounding box center [993, 195] width 23 height 23
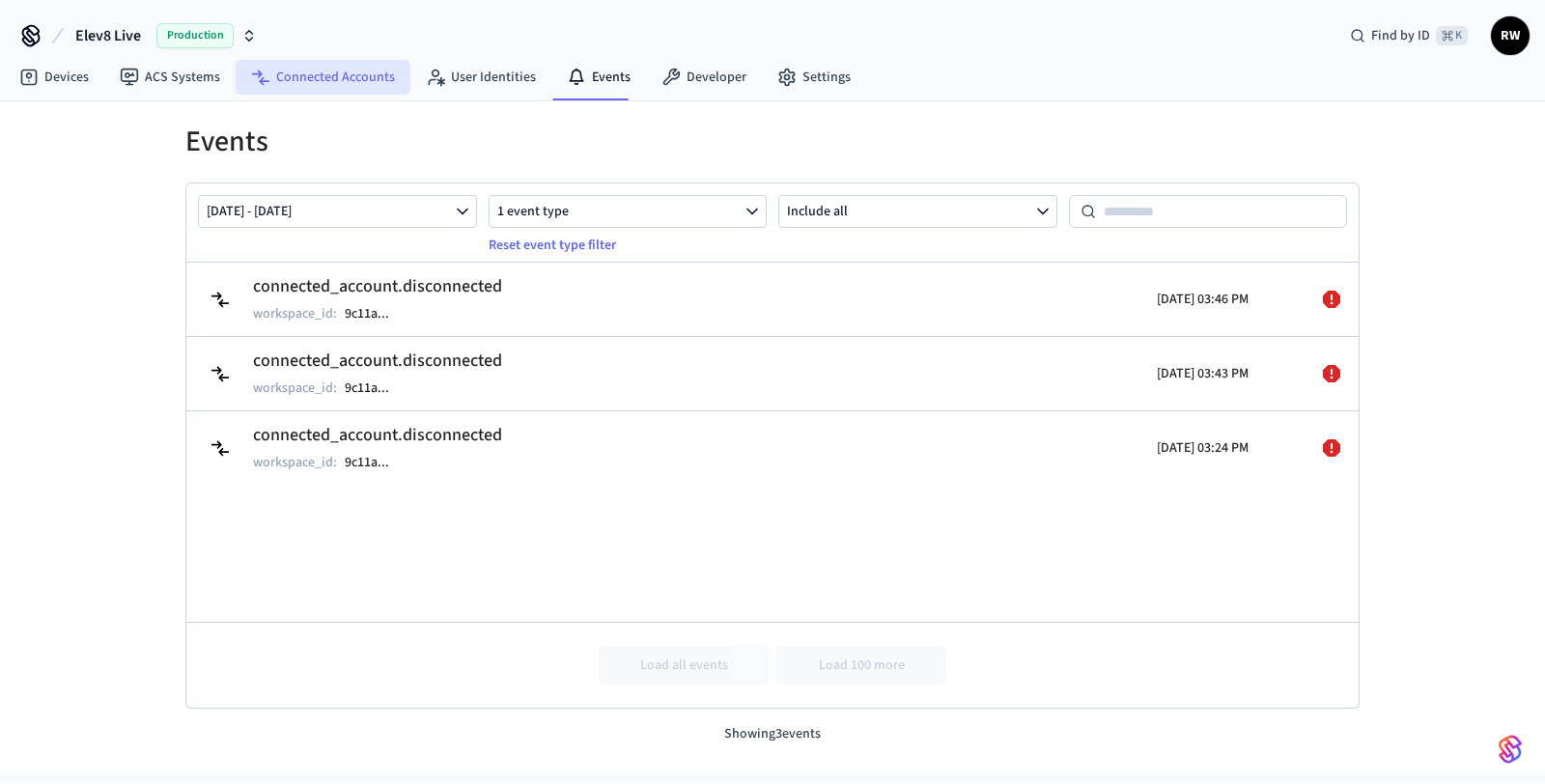
click at [385, 71] on link "Connected Accounts" at bounding box center [322, 77] width 175 height 35
